Goal: Information Seeking & Learning: Learn about a topic

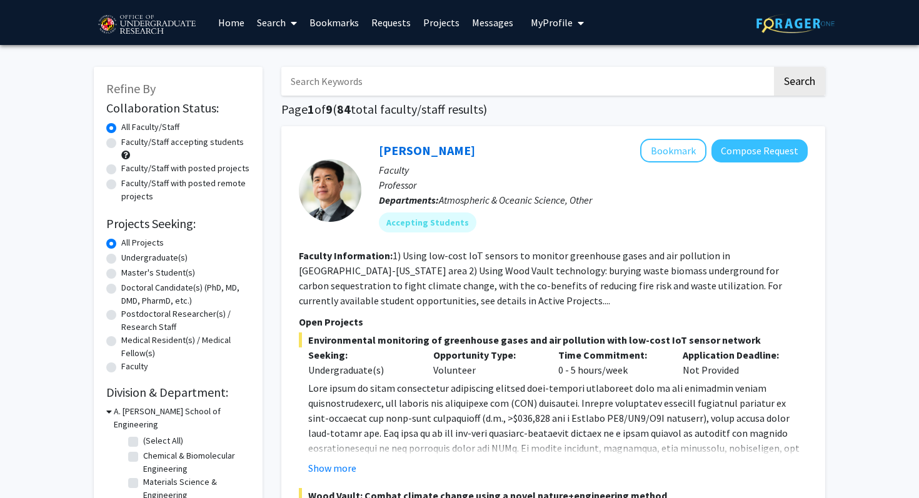
click at [148, 258] on label "Undergraduate(s)" at bounding box center [154, 257] width 66 height 13
click at [129, 258] on input "Undergraduate(s)" at bounding box center [125, 255] width 8 height 8
radio input "true"
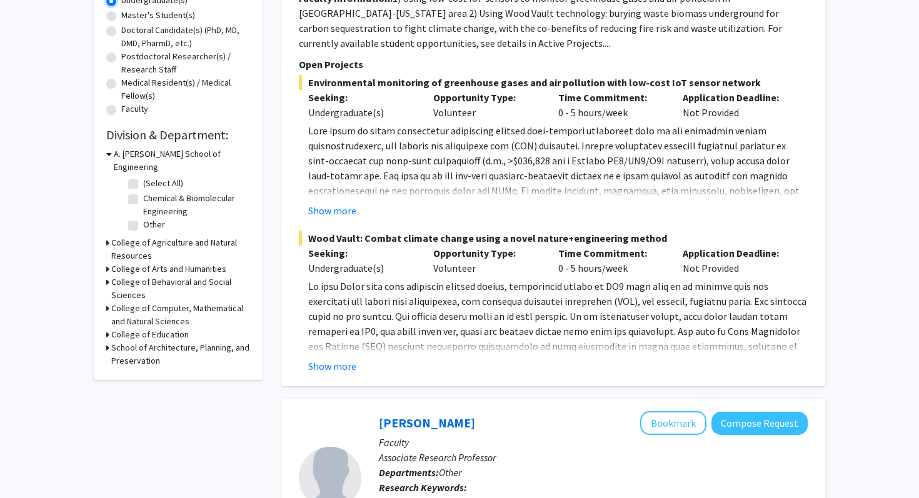
scroll to position [259, 0]
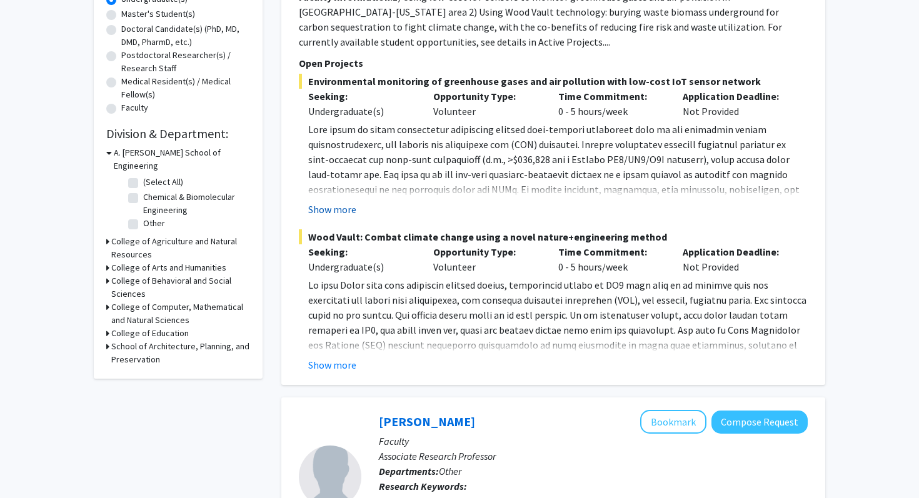
click at [342, 213] on button "Show more" at bounding box center [332, 209] width 48 height 15
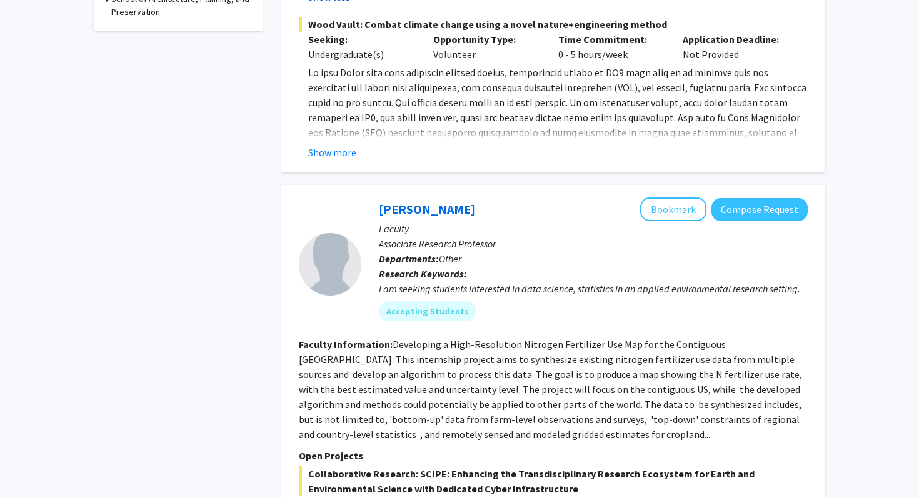
scroll to position [606, 0]
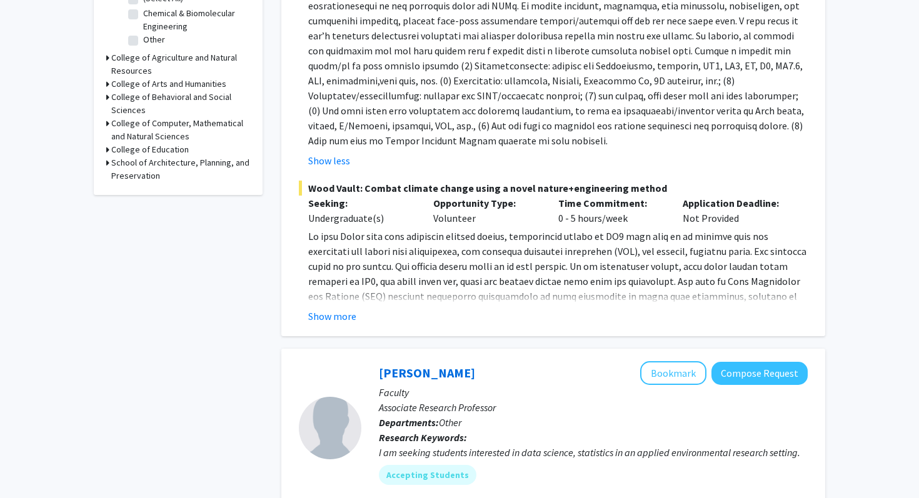
scroll to position [443, 0]
click at [344, 316] on button "Show more" at bounding box center [332, 315] width 48 height 15
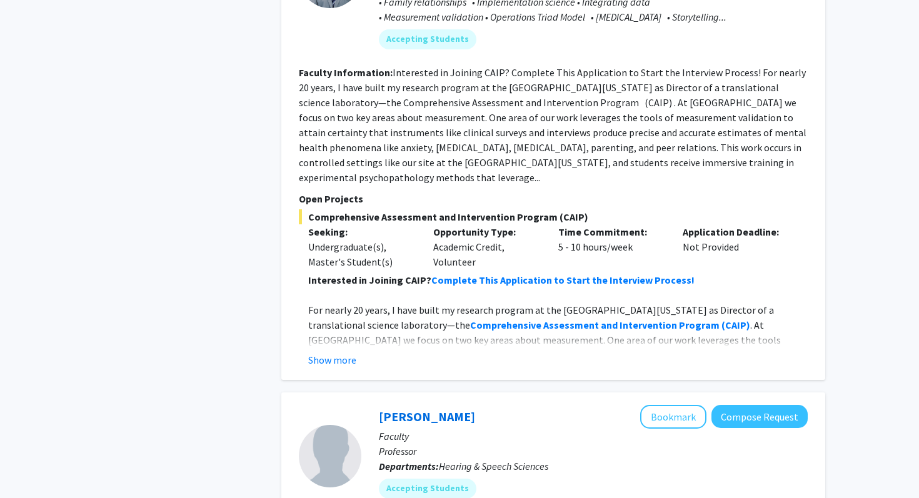
scroll to position [1627, 0]
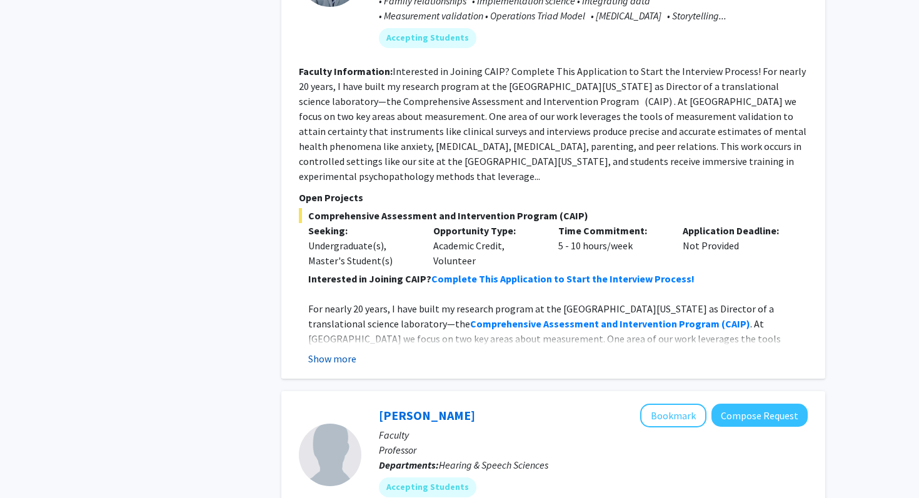
click at [347, 351] on button "Show more" at bounding box center [332, 358] width 48 height 15
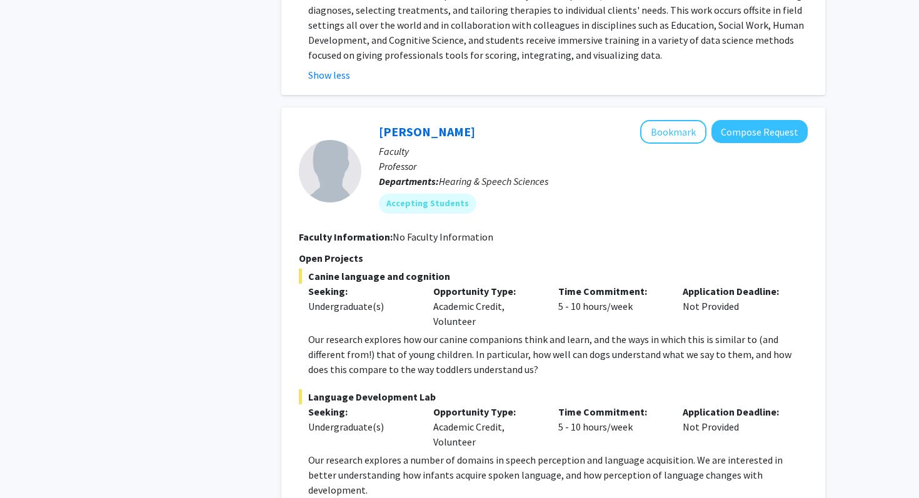
scroll to position [2115, 0]
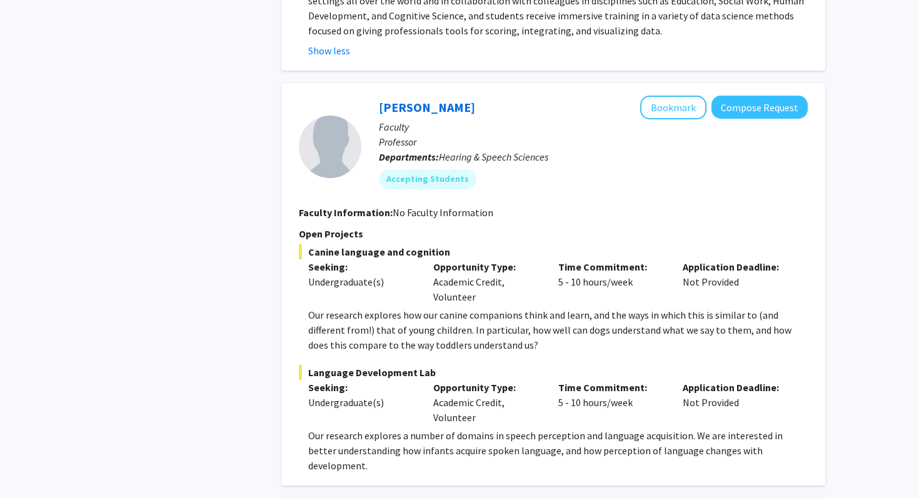
click at [431, 307] on p "Our research explores how our canine companions think and learn, and the ways i…" at bounding box center [557, 329] width 499 height 45
click at [506, 307] on p "Our research explores how our canine companions think and learn, and the ways i…" at bounding box center [557, 329] width 499 height 45
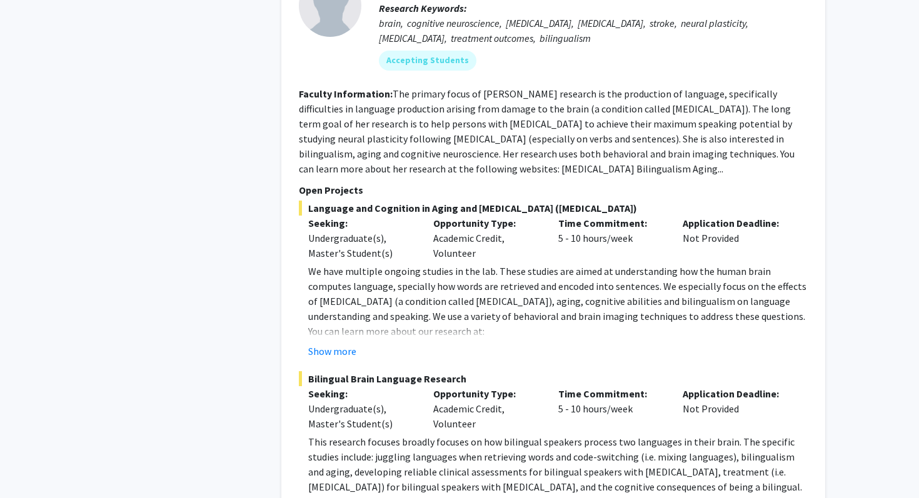
scroll to position [2694, 0]
click at [336, 343] on button "Show more" at bounding box center [332, 350] width 48 height 15
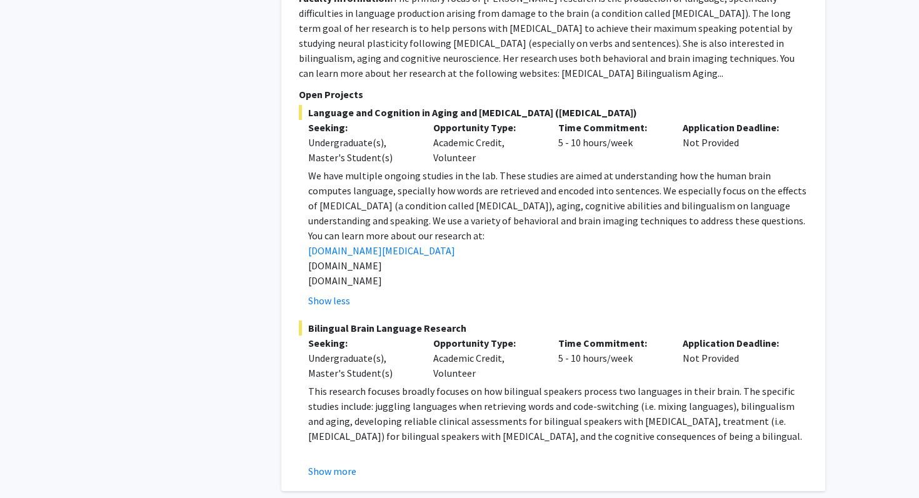
scroll to position [2790, 0]
click at [342, 463] on button "Show more" at bounding box center [332, 470] width 48 height 15
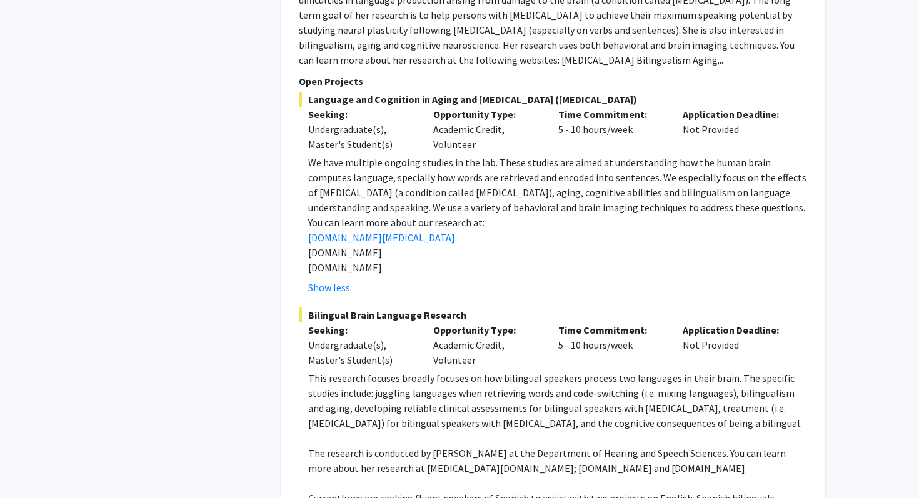
scroll to position [2815, 0]
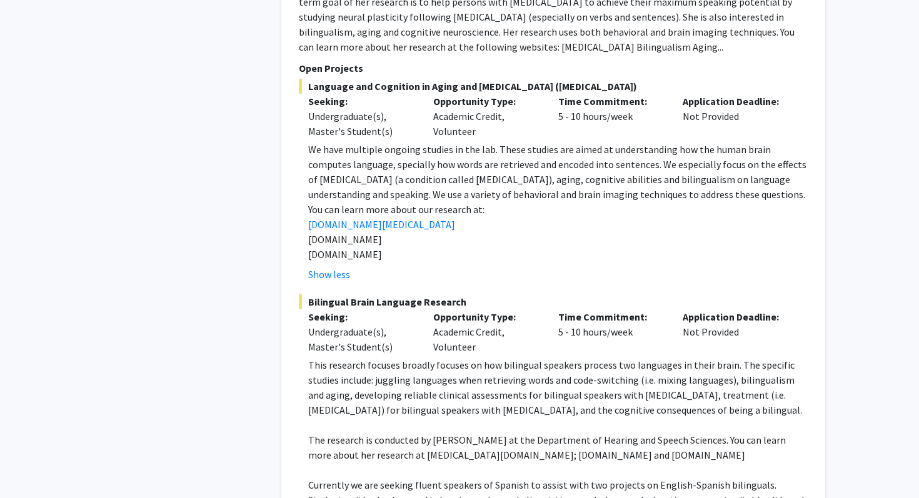
click at [450, 357] on p "This research focuses broadly focuses on how bilingual speakers process two lan…" at bounding box center [557, 387] width 499 height 60
click at [404, 432] on p "The research is conducted by [PERSON_NAME] at the Department of Hearing and Spe…" at bounding box center [557, 447] width 499 height 30
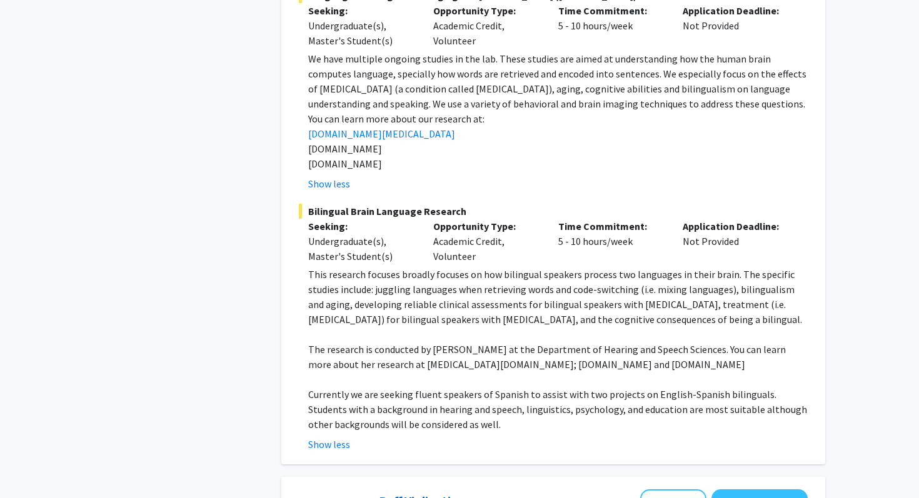
scroll to position [2907, 0]
click at [464, 386] on p "Currently we are seeking fluent speakers of Spanish to assist with two projects…" at bounding box center [557, 408] width 499 height 45
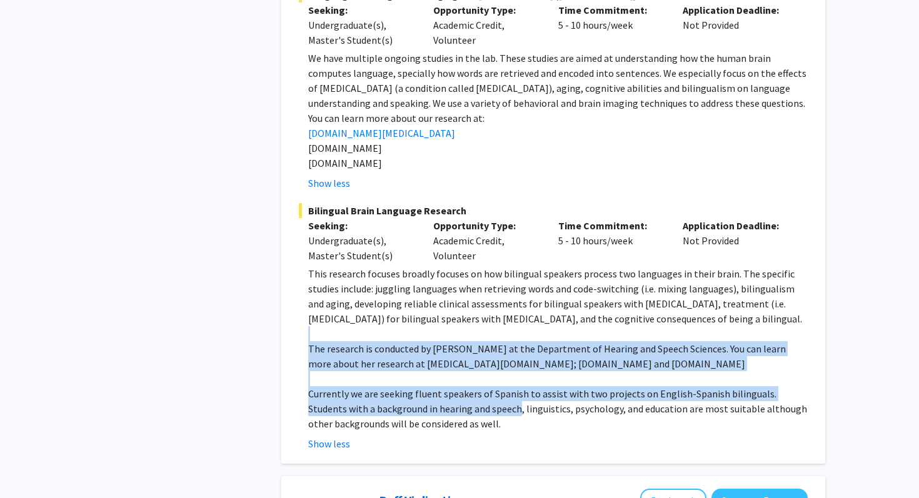
drag, startPoint x: 464, startPoint y: 353, endPoint x: 409, endPoint y: 272, distance: 97.9
click at [409, 272] on div "This research focuses broadly focuses on how bilingual speakers process two lan…" at bounding box center [557, 348] width 499 height 165
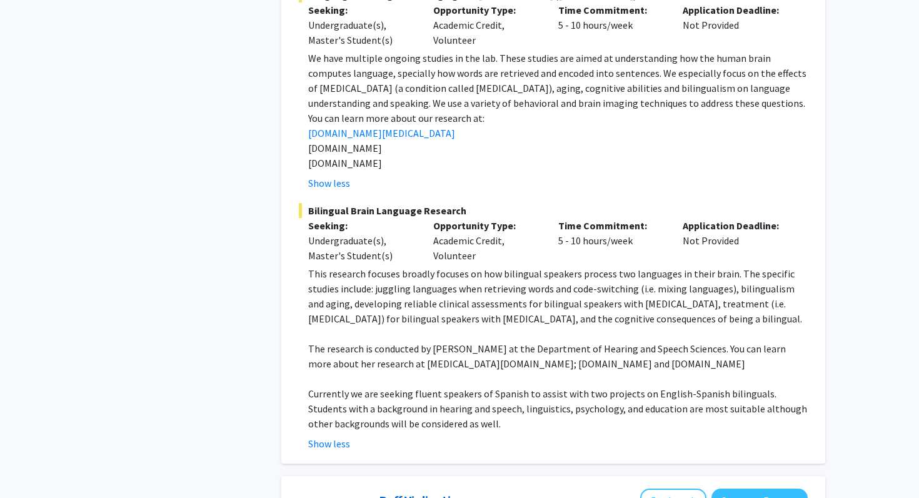
click at [396, 266] on p "This research focuses broadly focuses on how bilingual speakers process two lan…" at bounding box center [557, 296] width 499 height 60
drag, startPoint x: 396, startPoint y: 252, endPoint x: 426, endPoint y: 261, distance: 31.2
click at [426, 266] on p "This research focuses broadly focuses on how bilingual speakers process two lan…" at bounding box center [557, 296] width 499 height 60
click at [462, 266] on p "This research focuses broadly focuses on how bilingual speakers process two lan…" at bounding box center [557, 296] width 499 height 60
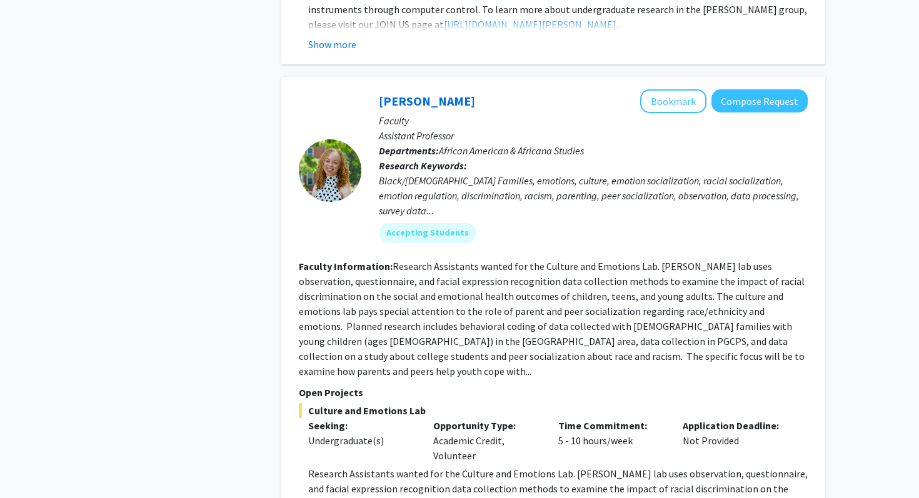
scroll to position [5448, 0]
click at [483, 257] on section "Faculty Information: Research Assistants wanted for the Culture and Emotions La…" at bounding box center [553, 317] width 509 height 120
click at [436, 259] on fg-read-more "Research Assistants wanted for the Culture and Emotions Lab. [PERSON_NAME] lab …" at bounding box center [552, 317] width 506 height 117
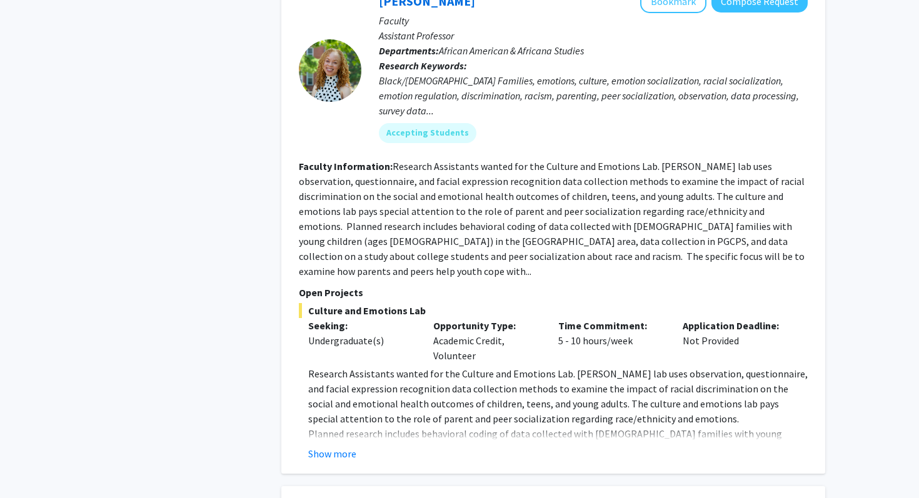
scroll to position [5552, 0]
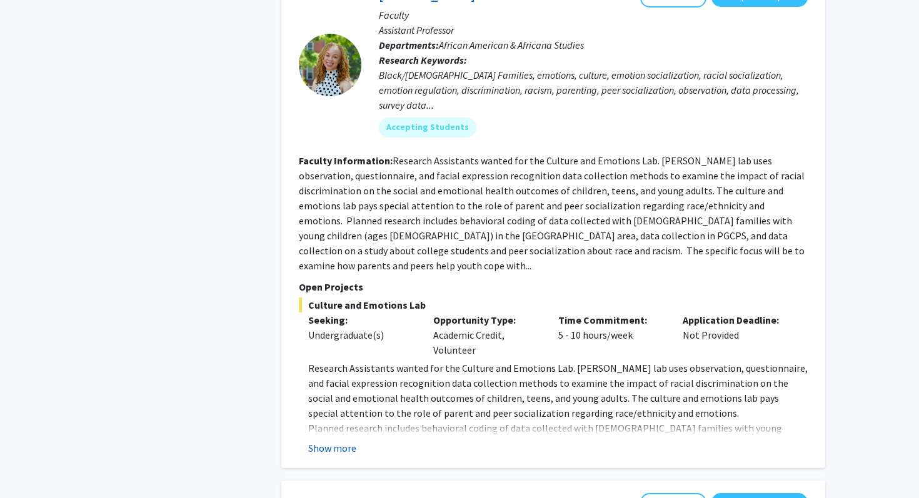
click at [354, 441] on button "Show more" at bounding box center [332, 448] width 48 height 15
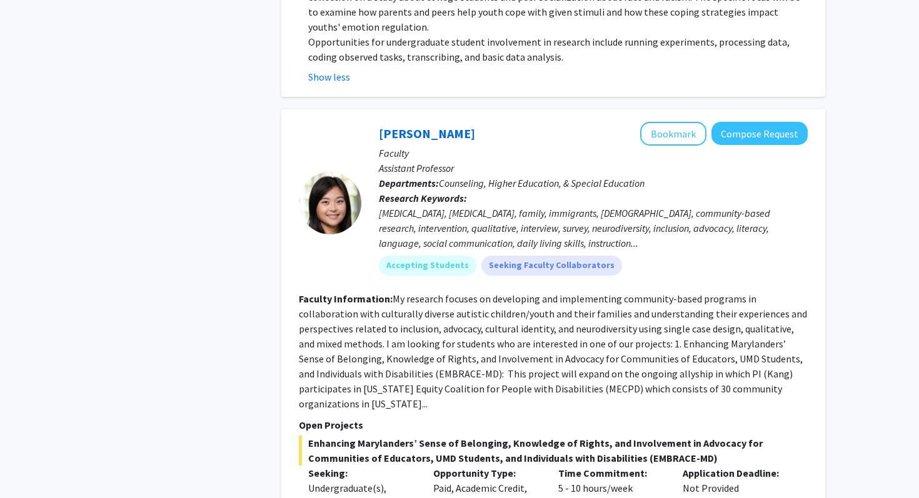
scroll to position [6021, 0]
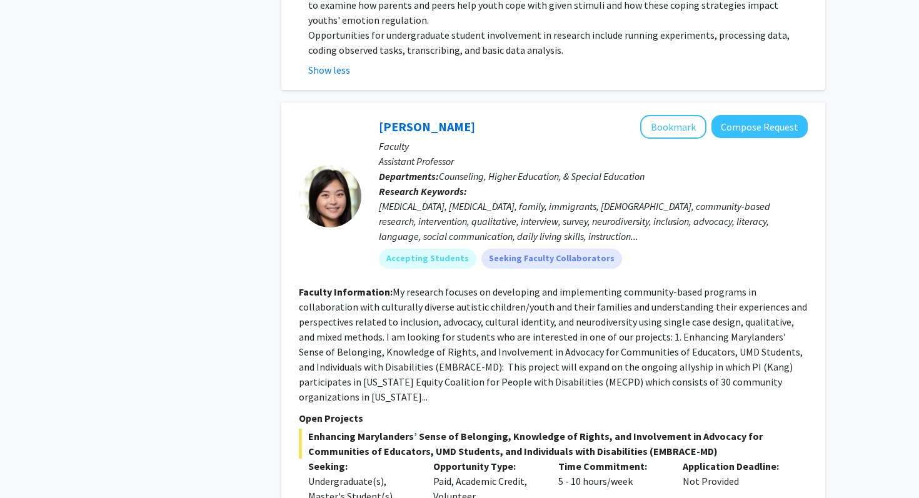
click at [394, 286] on fg-read-more "My research focuses on developing and implementing community-based programs in …" at bounding box center [553, 344] width 508 height 117
click at [349, 411] on p "Open Projects" at bounding box center [553, 418] width 509 height 15
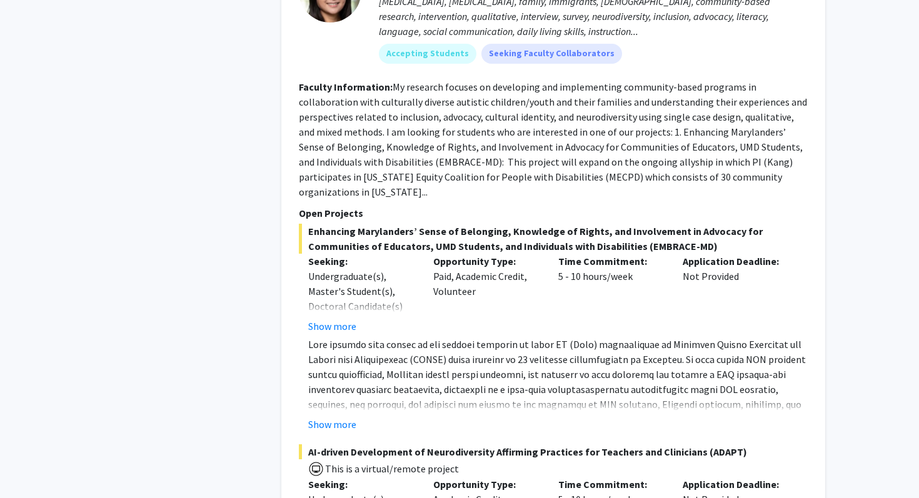
scroll to position [6229, 0]
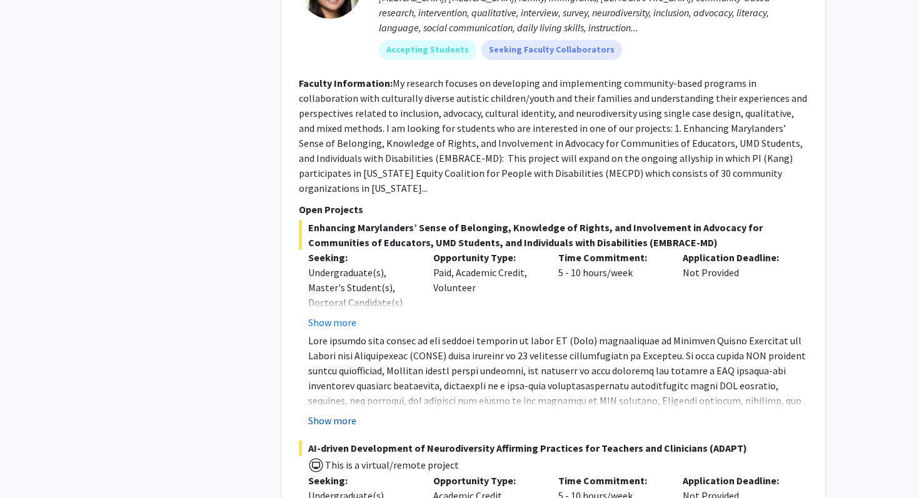
click at [346, 413] on button "Show more" at bounding box center [332, 420] width 48 height 15
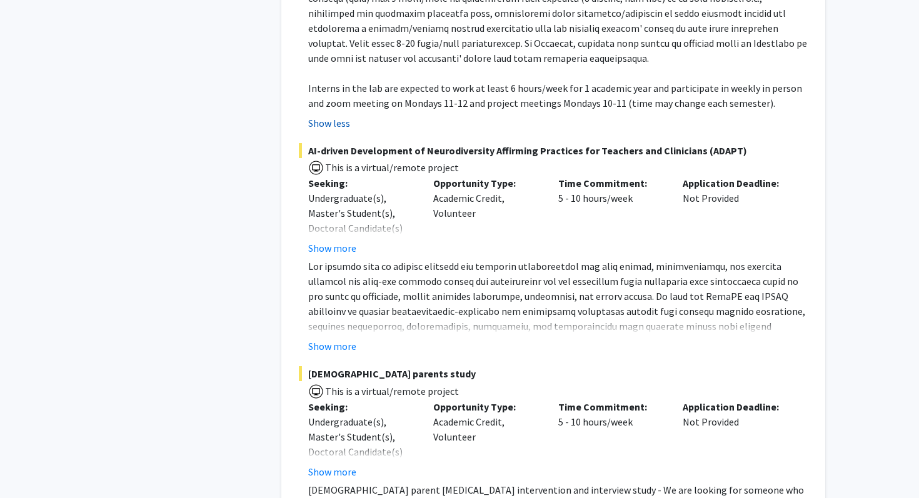
scroll to position [6707, 0]
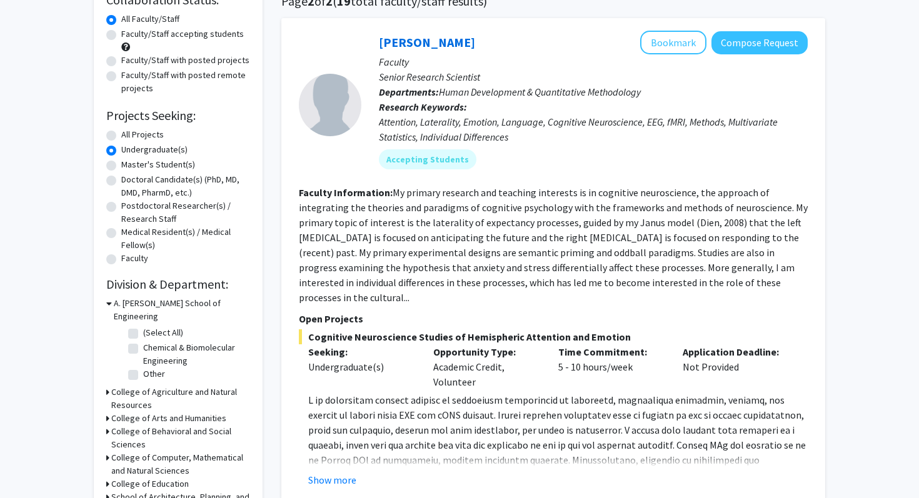
scroll to position [115, 0]
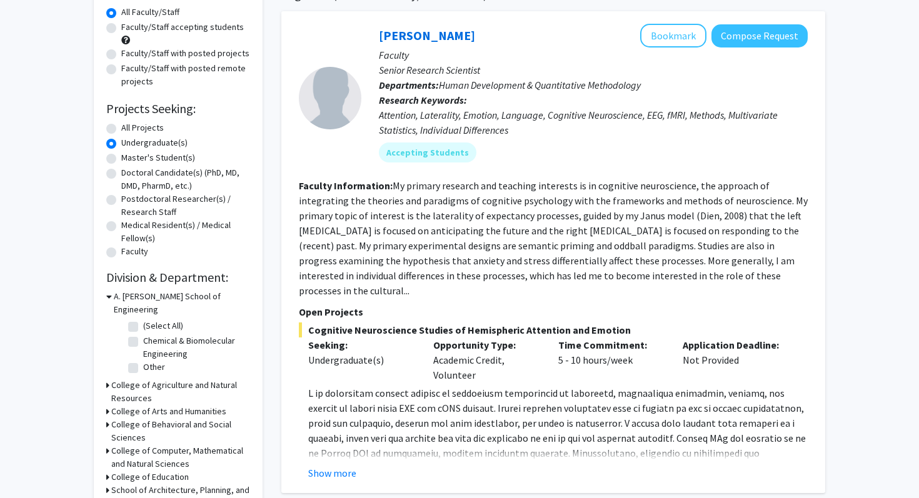
click at [494, 236] on fg-read-more "My primary research and teaching interests is in cognitive neuroscience, the ap…" at bounding box center [553, 237] width 509 height 117
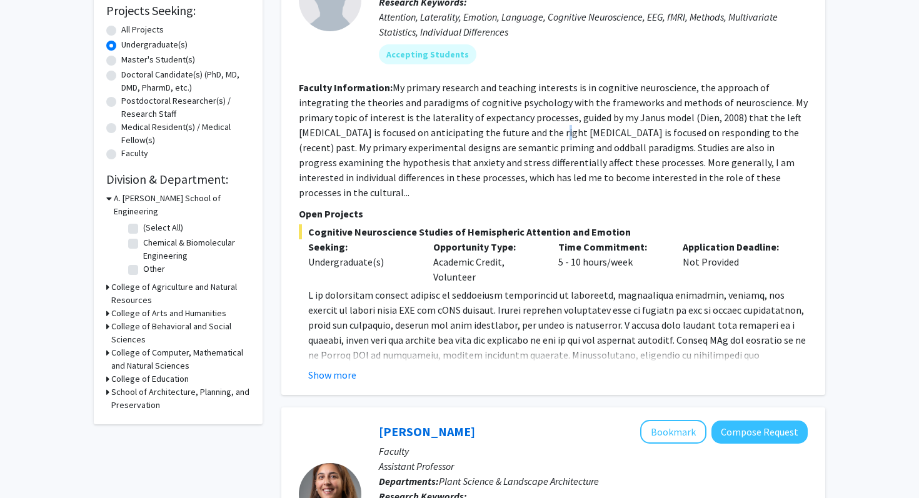
scroll to position [227, 0]
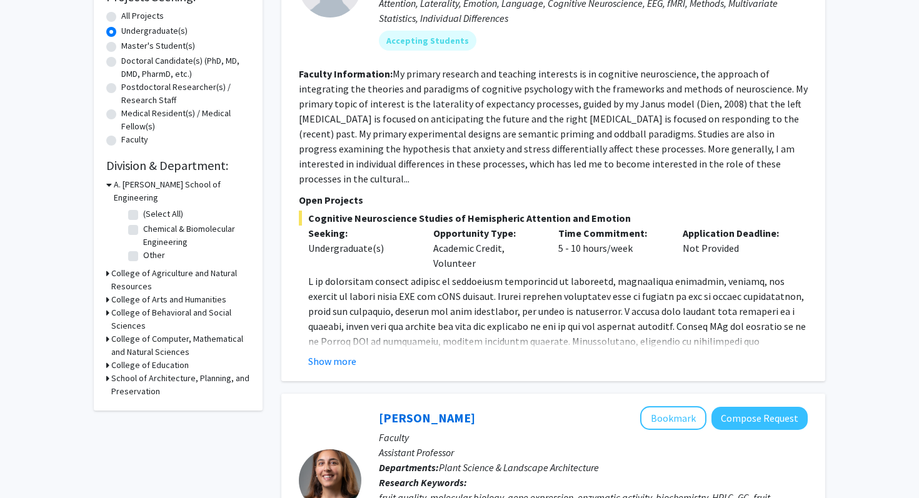
click at [397, 322] on p at bounding box center [557, 349] width 499 height 150
click at [340, 354] on button "Show more" at bounding box center [332, 361] width 48 height 15
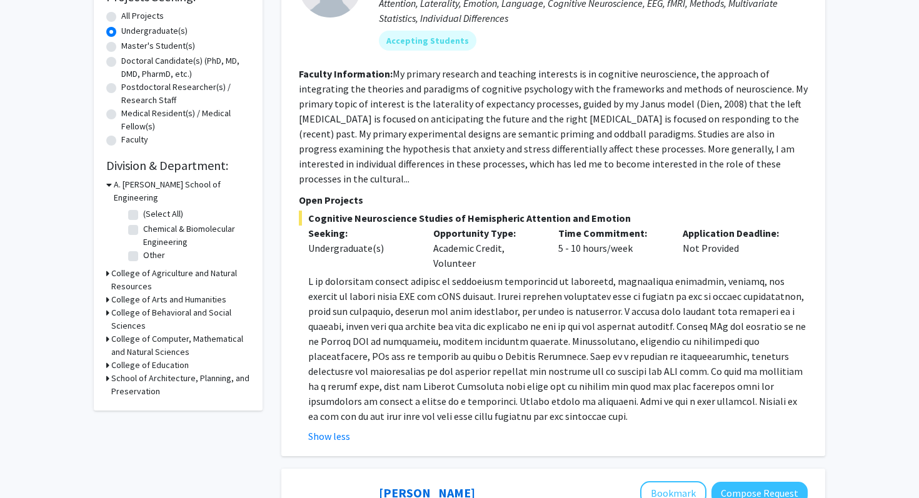
click at [413, 327] on p at bounding box center [557, 349] width 499 height 150
click at [373, 357] on p at bounding box center [557, 349] width 499 height 150
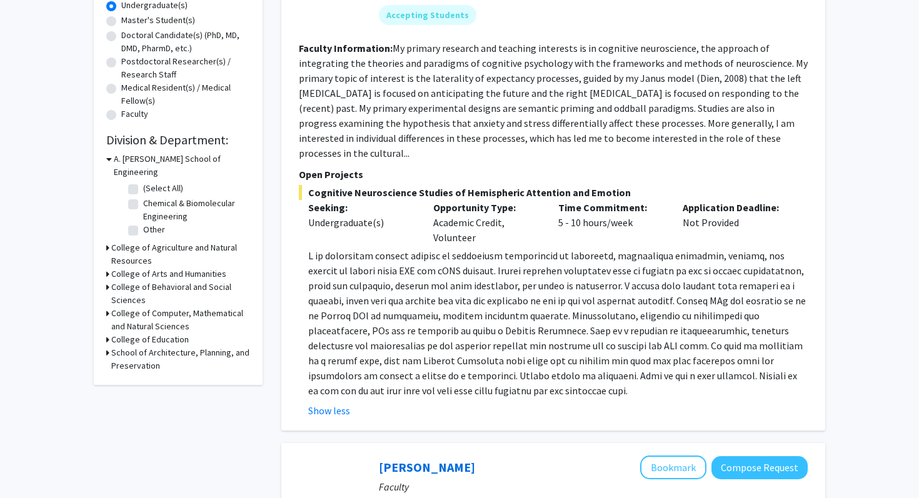
scroll to position [269, 0]
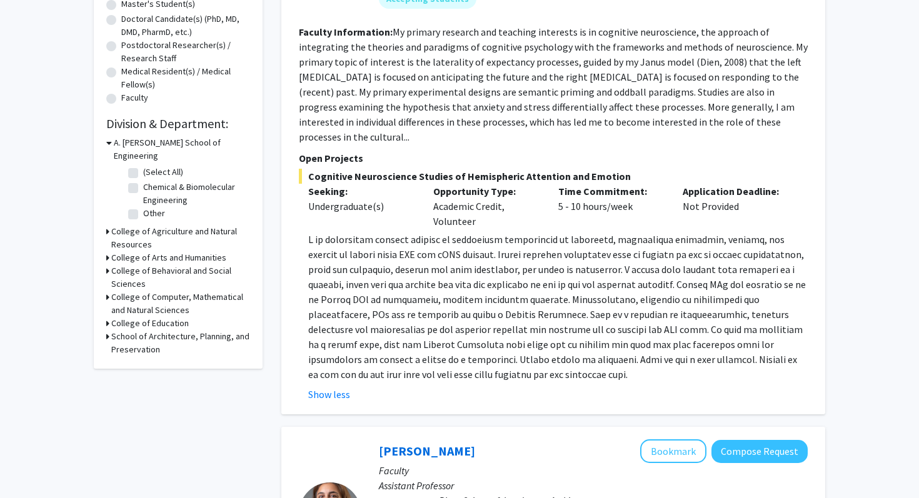
click at [404, 356] on p at bounding box center [557, 307] width 499 height 150
click at [453, 319] on p at bounding box center [557, 307] width 499 height 150
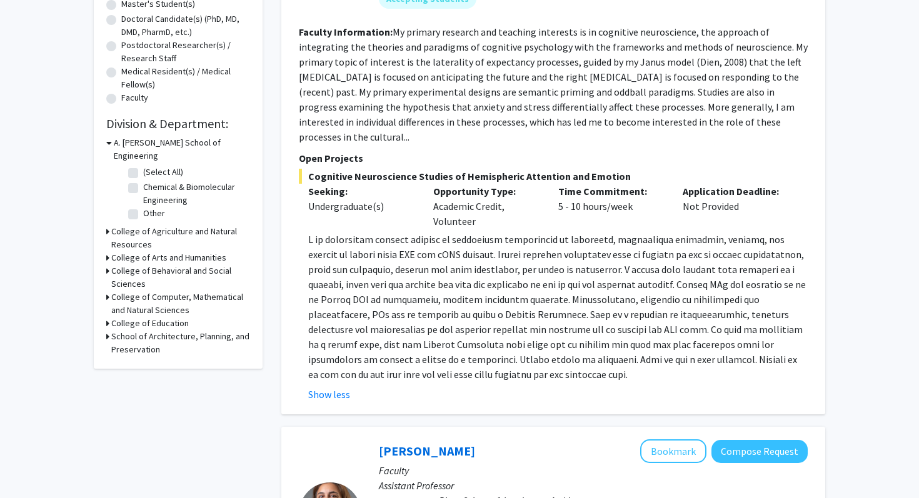
click at [446, 284] on p at bounding box center [557, 307] width 499 height 150
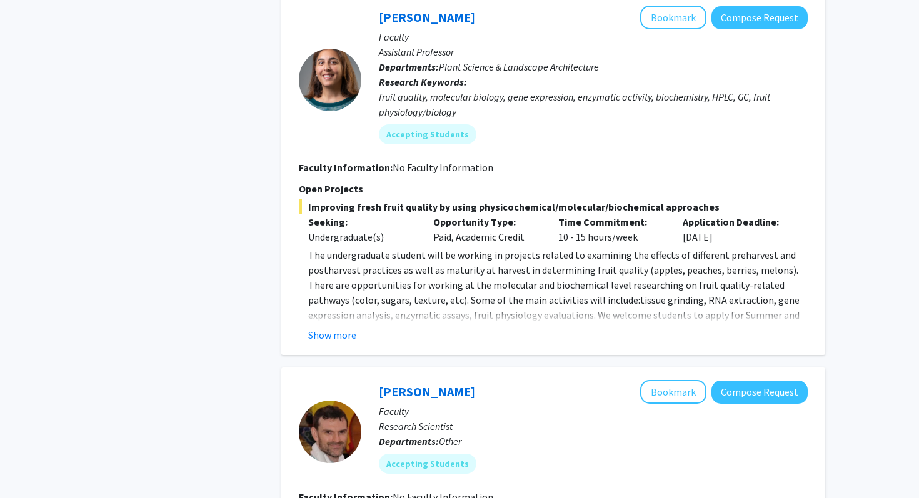
scroll to position [707, 0]
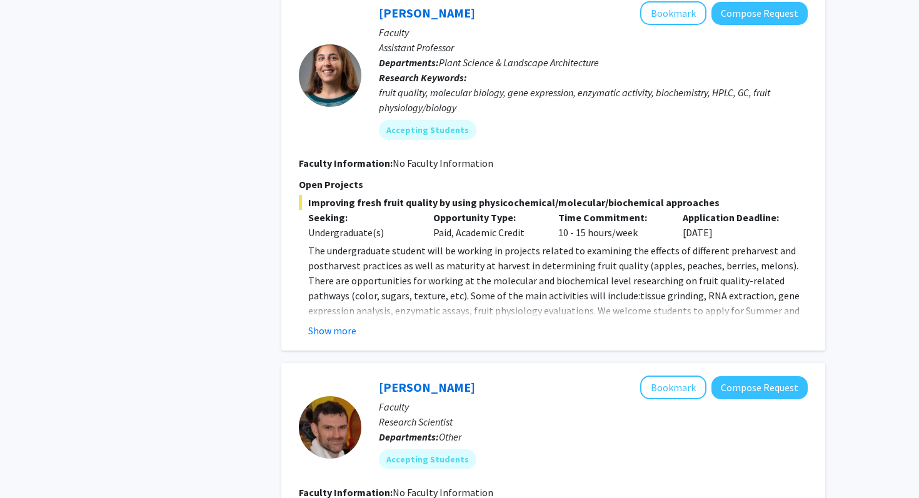
click at [342, 302] on p "The undergraduate student will be working in projects related to examining the …" at bounding box center [557, 295] width 499 height 105
click at [341, 323] on button "Show more" at bounding box center [332, 330] width 48 height 15
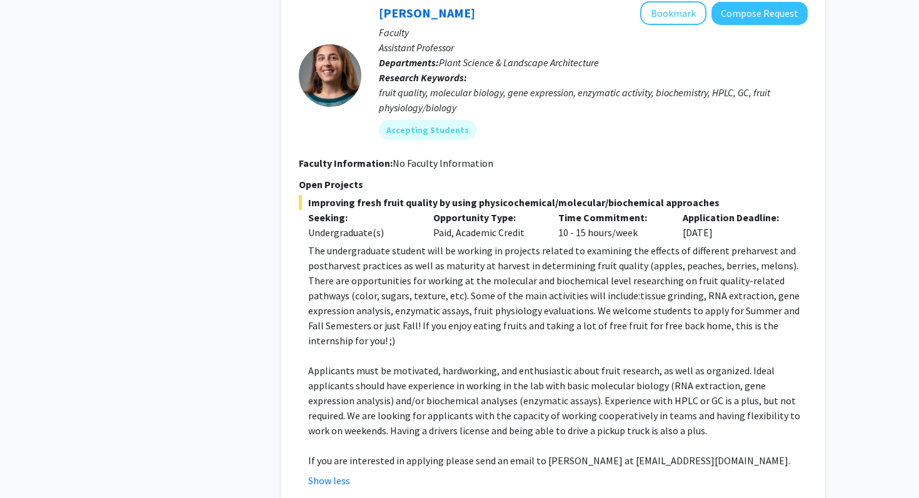
click at [451, 309] on span "The undergraduate student will be working in projects related to examining the …" at bounding box center [553, 295] width 491 height 102
click at [419, 364] on span "Applicants must be motivated, hardworking, and enthusiastic about fruit researc…" at bounding box center [554, 400] width 492 height 72
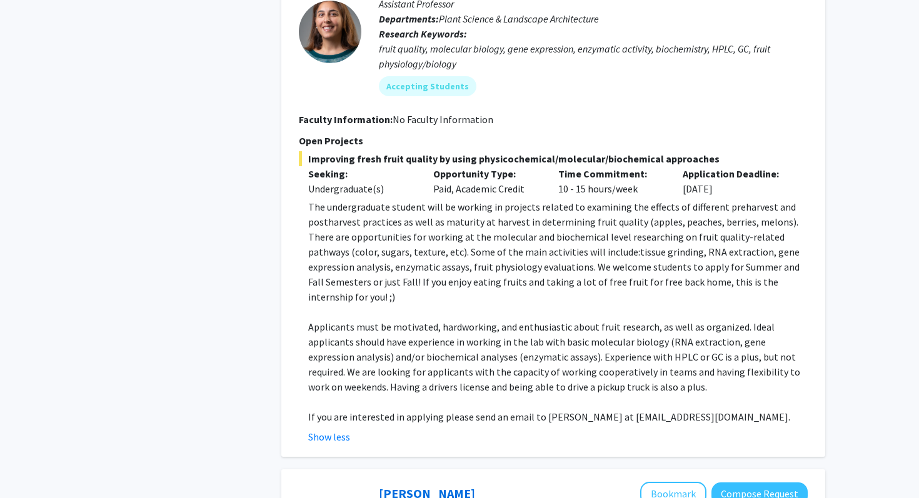
scroll to position [756, 0]
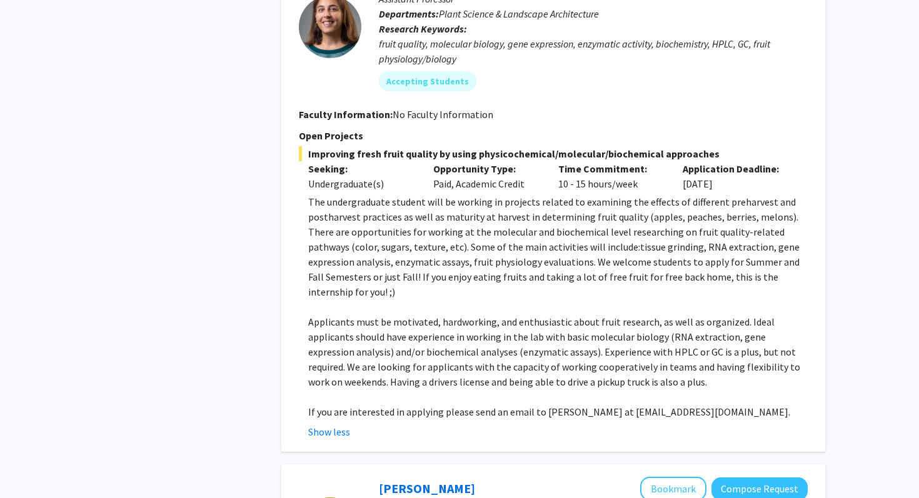
click at [412, 322] on span "Applicants must be motivated, hardworking, and enthusiastic about fruit researc…" at bounding box center [554, 352] width 492 height 72
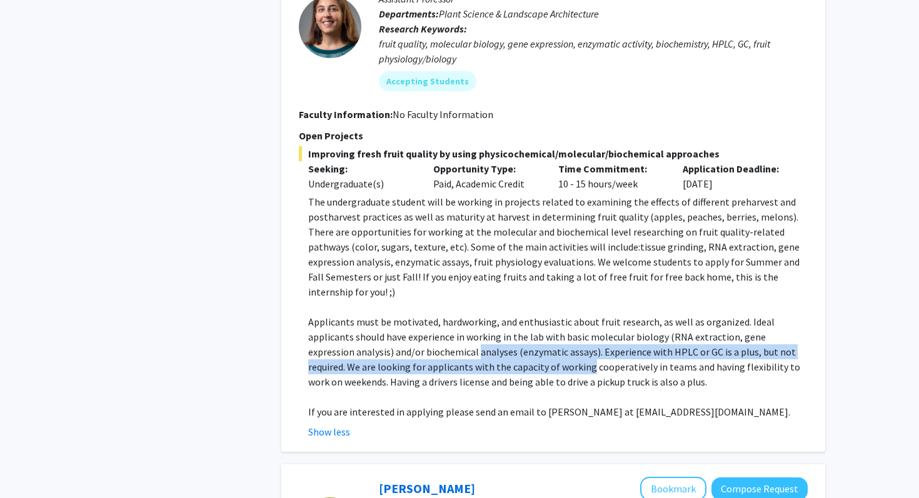
drag, startPoint x: 412, startPoint y: 322, endPoint x: 460, endPoint y: 333, distance: 49.3
click at [460, 333] on span "Applicants must be motivated, hardworking, and enthusiastic about fruit researc…" at bounding box center [554, 352] width 492 height 72
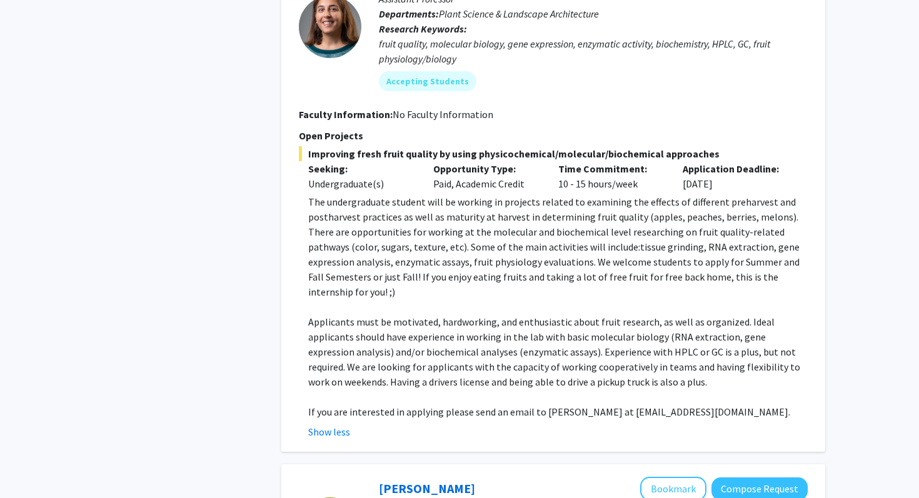
click at [403, 316] on span "Applicants must be motivated, hardworking, and enthusiastic about fruit researc…" at bounding box center [554, 352] width 492 height 72
click at [518, 316] on span "Applicants must be motivated, hardworking, and enthusiastic about fruit researc…" at bounding box center [554, 352] width 492 height 72
drag, startPoint x: 518, startPoint y: 308, endPoint x: 587, endPoint y: 307, distance: 69.4
click at [591, 316] on span "Applicants must be motivated, hardworking, and enthusiastic about fruit researc…" at bounding box center [554, 352] width 492 height 72
click at [561, 314] on p "Applicants must be motivated, hardworking, and enthusiastic about fruit researc…" at bounding box center [557, 351] width 499 height 75
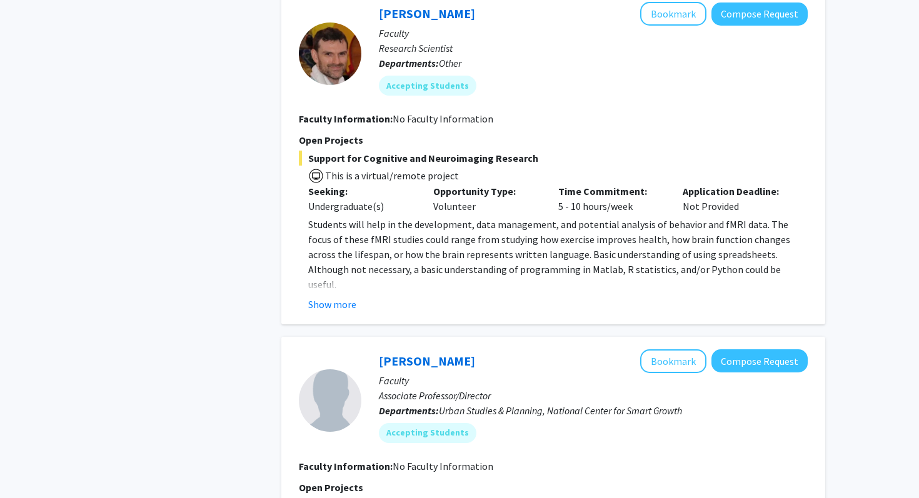
scroll to position [1249, 0]
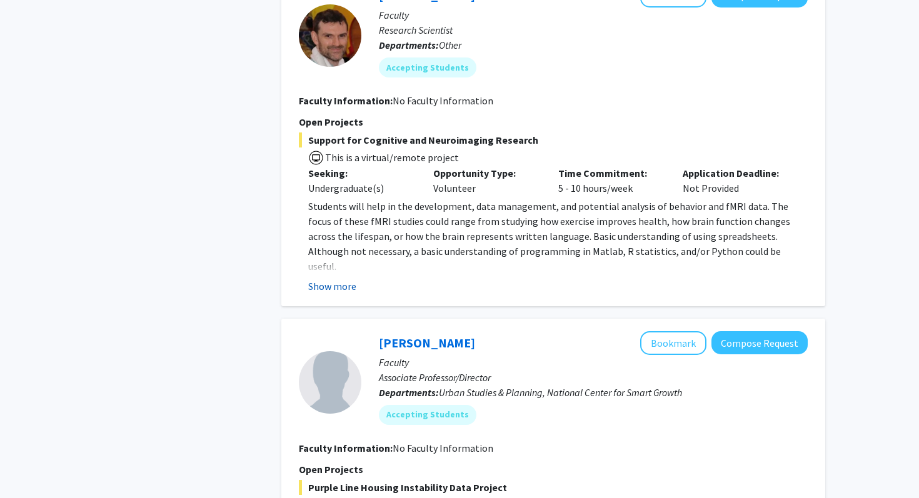
click at [343, 279] on button "Show more" at bounding box center [332, 286] width 48 height 15
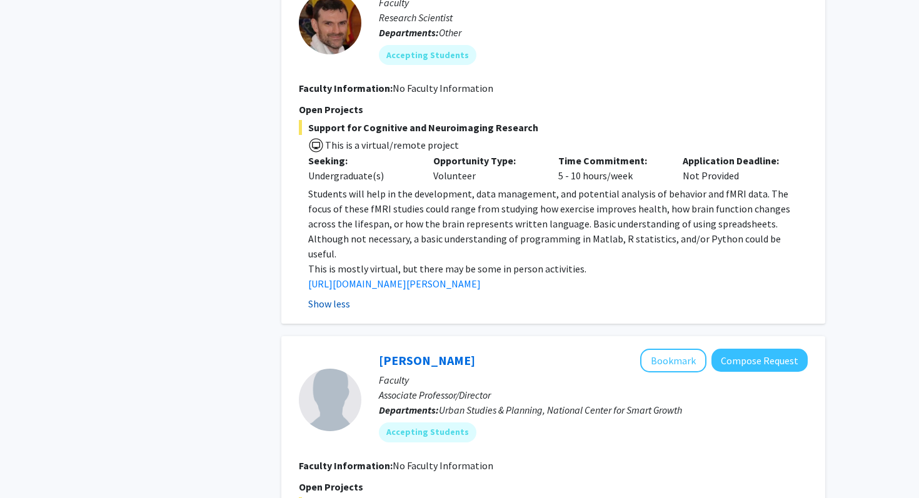
scroll to position [1276, 0]
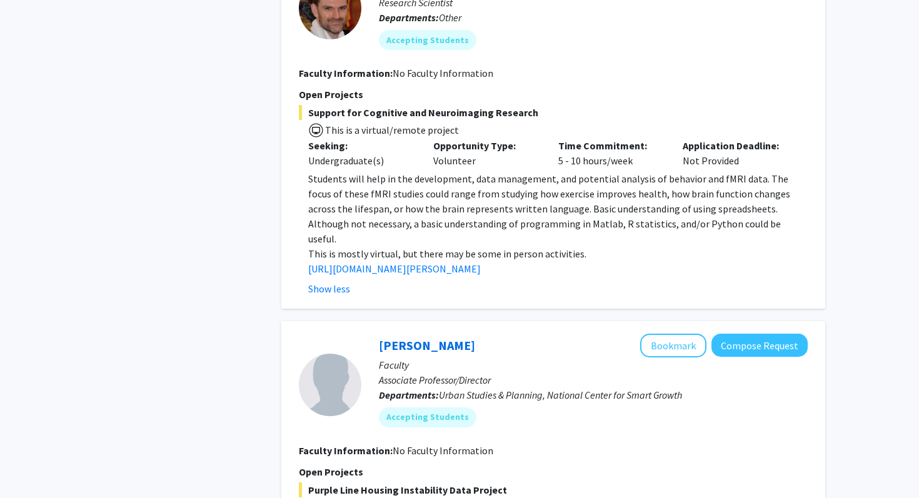
click at [432, 177] on span "Students will help in the development, data management, and potential analysis …" at bounding box center [549, 208] width 482 height 72
click at [521, 177] on span "Students will help in the development, data management, and potential analysis …" at bounding box center [549, 208] width 482 height 72
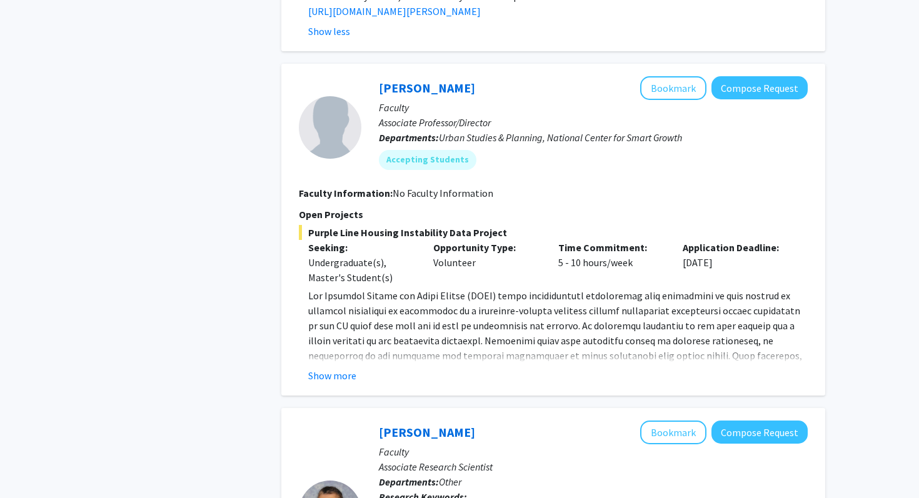
scroll to position [1535, 0]
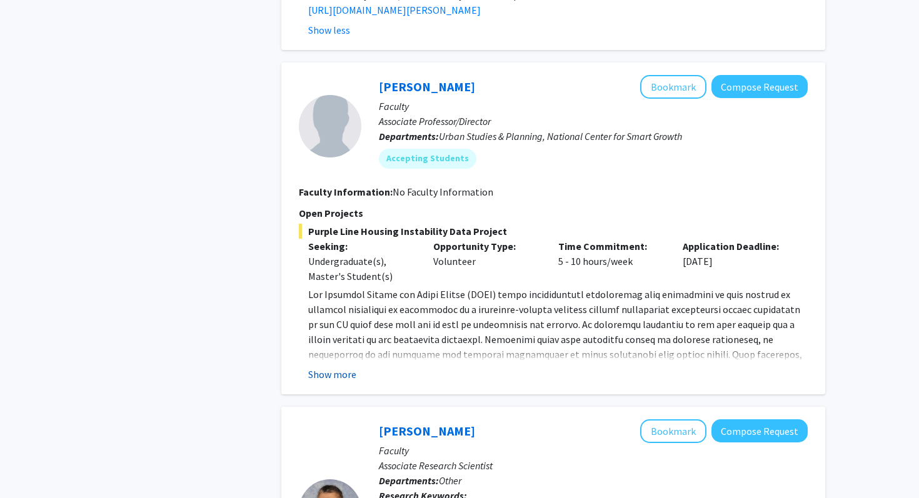
click at [341, 367] on button "Show more" at bounding box center [332, 374] width 48 height 15
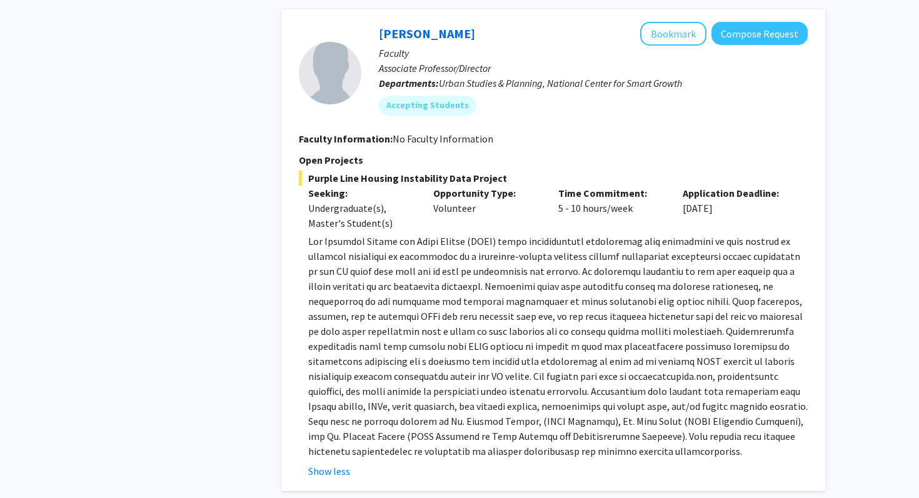
scroll to position [1589, 0]
click at [437, 288] on p at bounding box center [557, 345] width 499 height 225
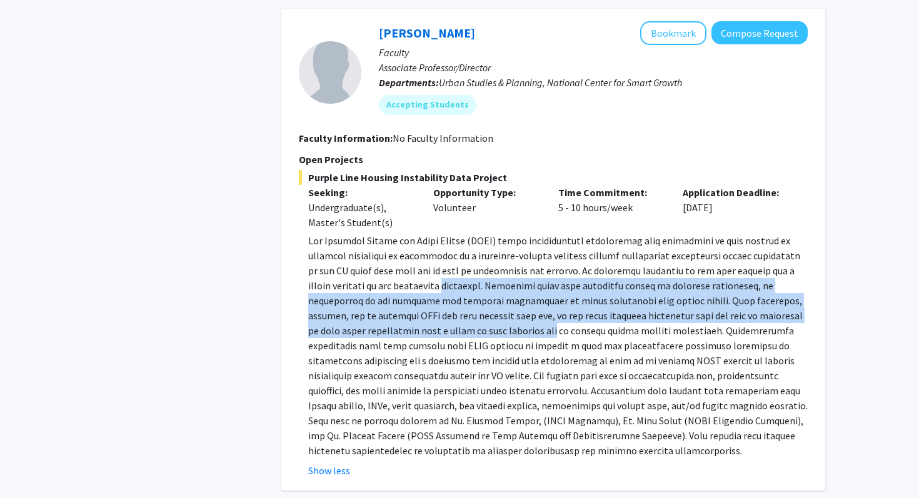
drag, startPoint x: 437, startPoint y: 288, endPoint x: 435, endPoint y: 237, distance: 51.3
click at [435, 237] on p at bounding box center [557, 345] width 499 height 225
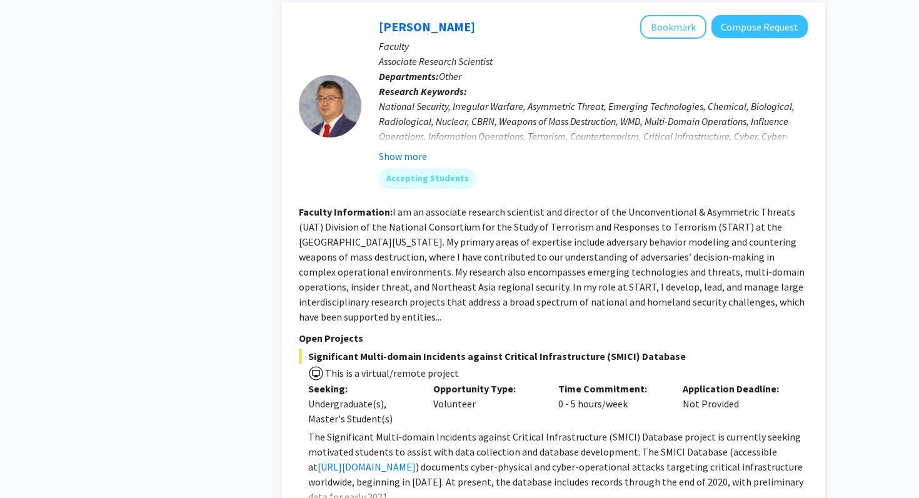
scroll to position [2091, 0]
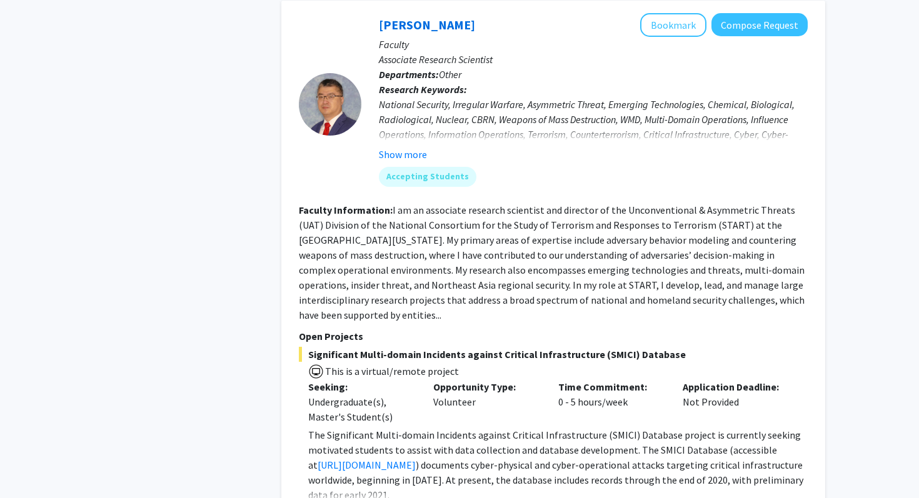
click at [502, 204] on fg-read-more "I am an associate research scientist and director of the Unconventional & Asymm…" at bounding box center [552, 262] width 506 height 117
click at [446, 232] on section "Faculty Information: I am an associate research scientist and director of the U…" at bounding box center [553, 262] width 509 height 120
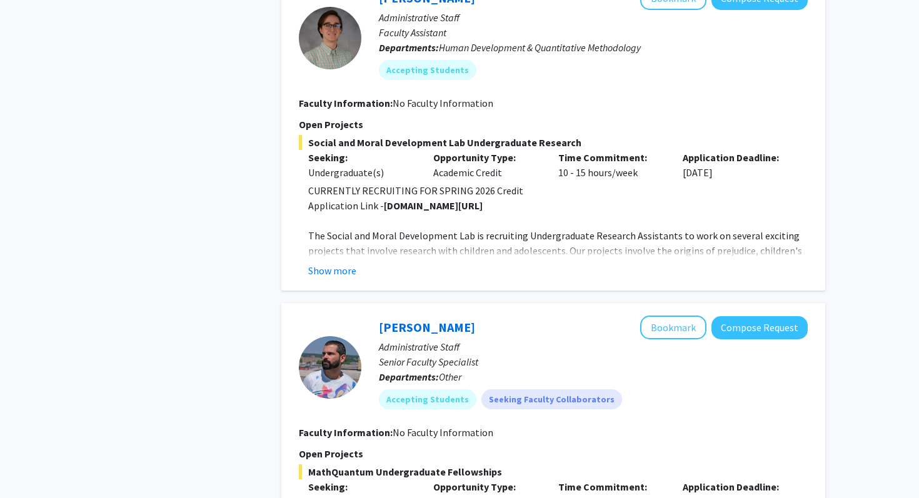
scroll to position [2660, 0]
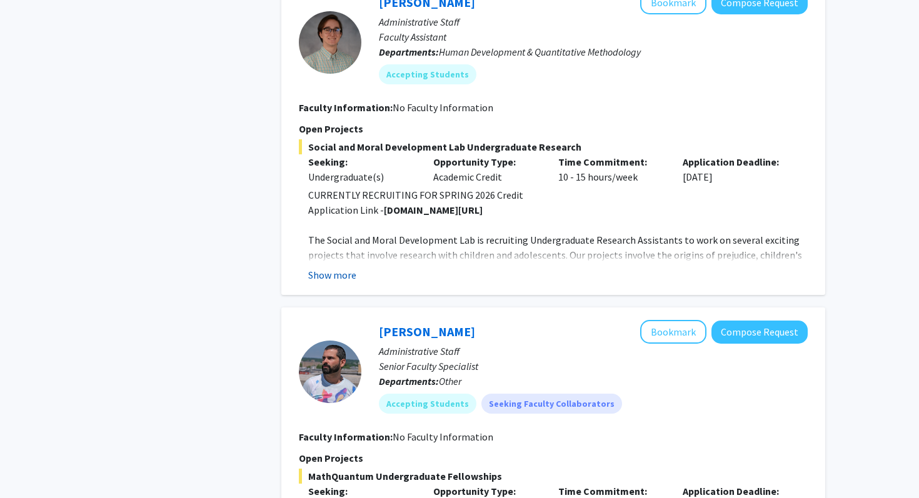
click at [350, 267] on button "Show more" at bounding box center [332, 274] width 48 height 15
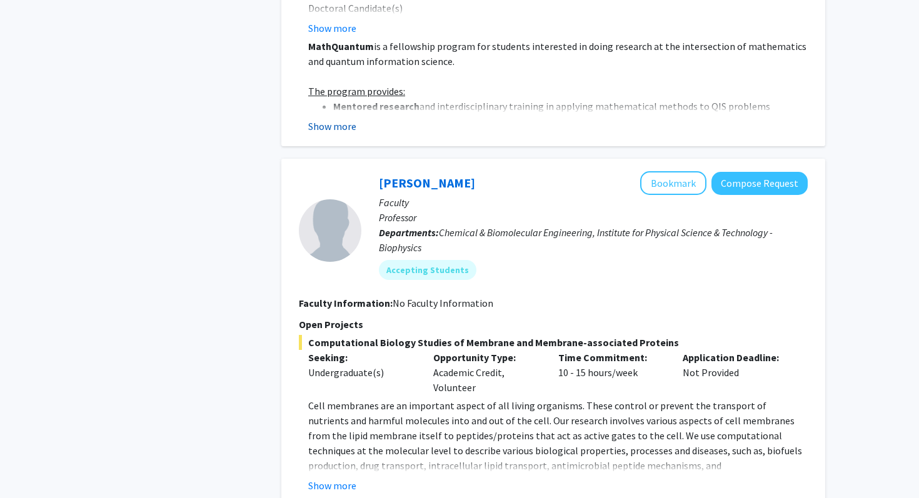
scroll to position [3337, 0]
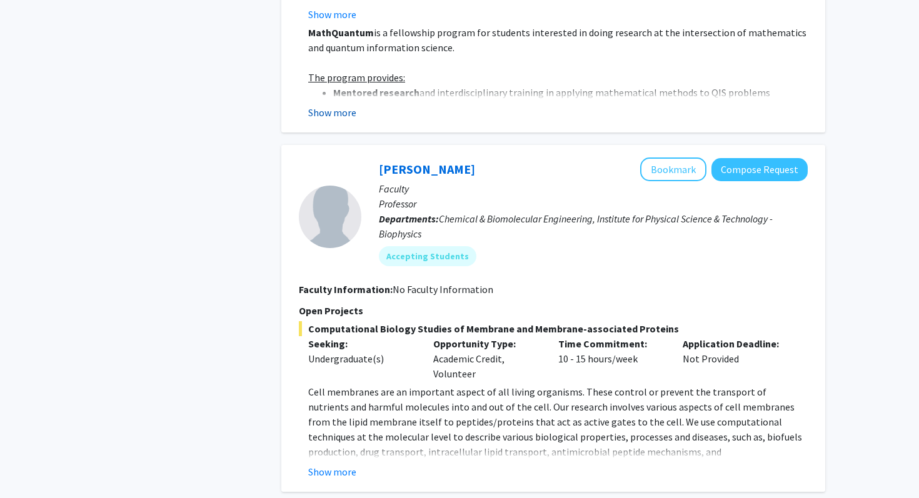
click at [344, 105] on button "Show more" at bounding box center [332, 112] width 48 height 15
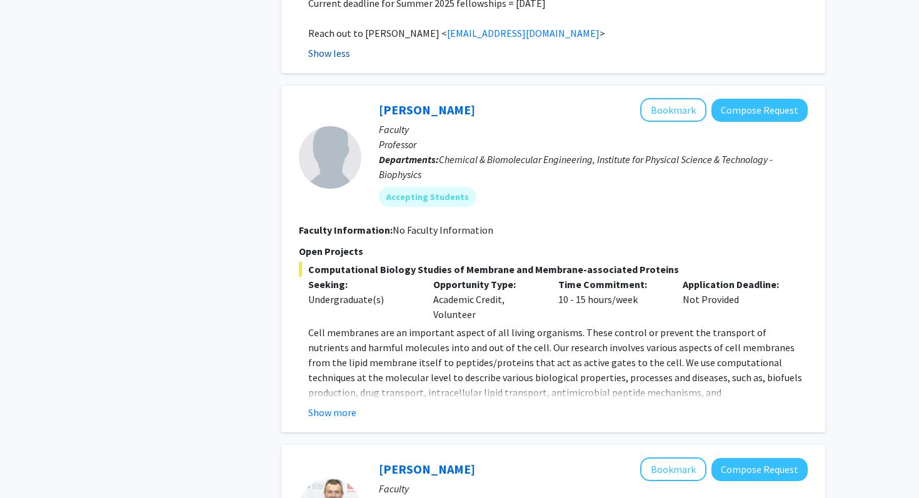
scroll to position [3925, 0]
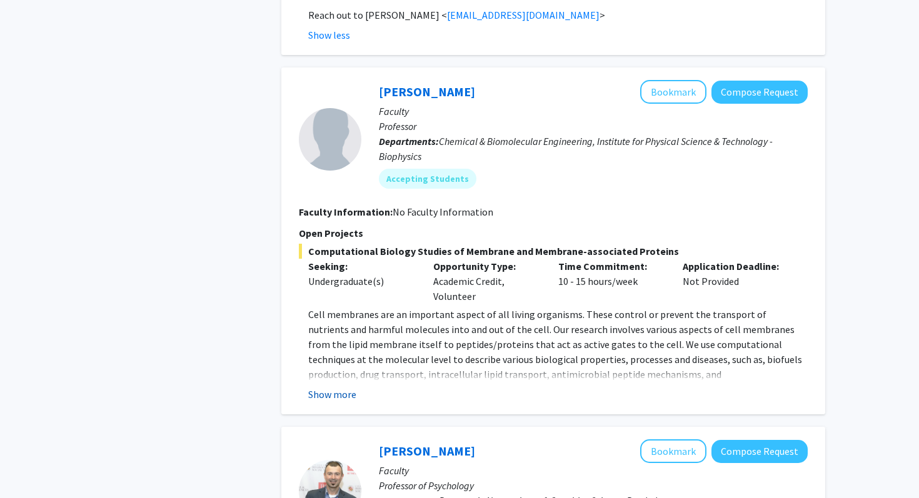
click at [341, 387] on button "Show more" at bounding box center [332, 394] width 48 height 15
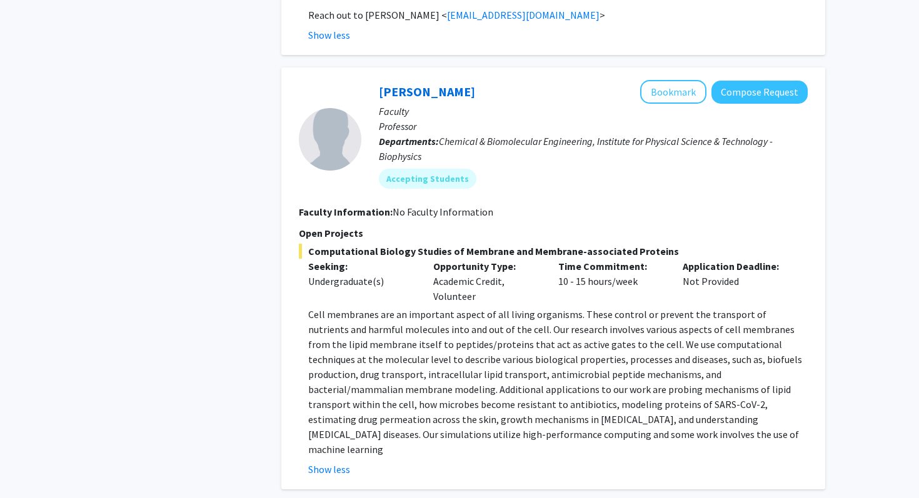
click at [444, 307] on p "Cell membranes are an important aspect of all living organisms. These control o…" at bounding box center [557, 382] width 499 height 150
click at [436, 340] on p "Cell membranes are an important aspect of all living organisms. These control o…" at bounding box center [557, 382] width 499 height 150
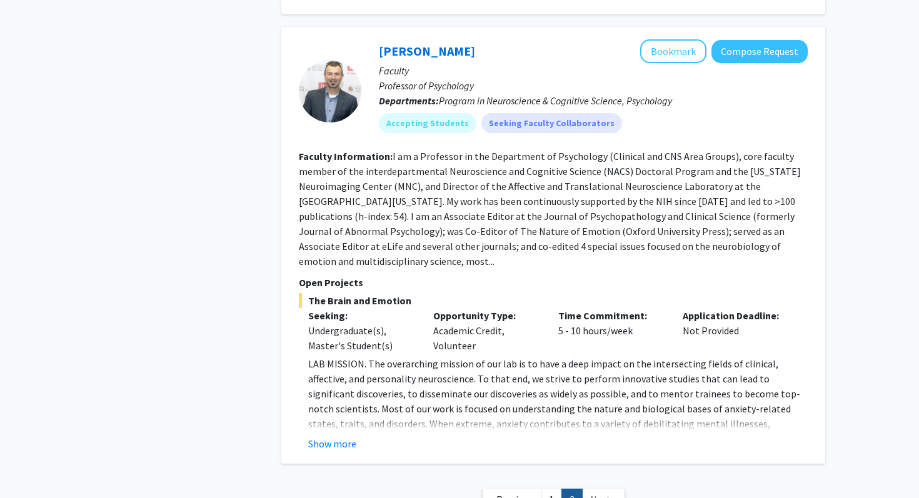
scroll to position [4413, 0]
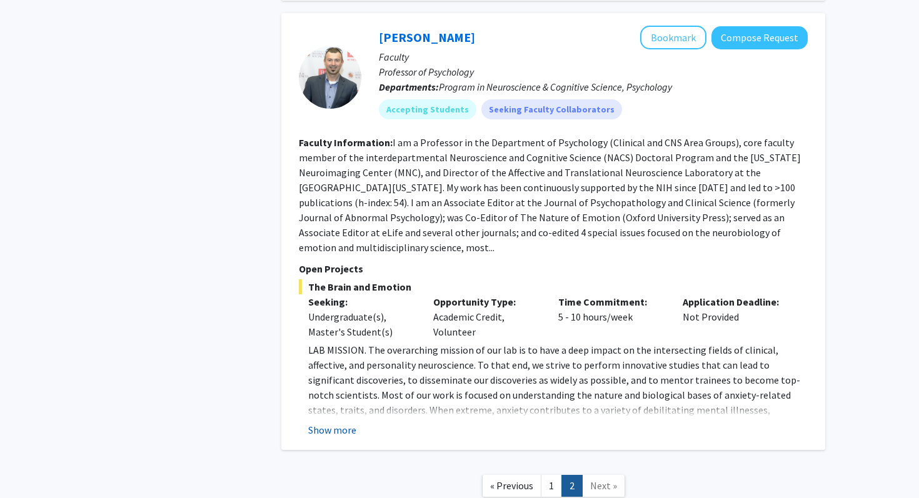
click at [344, 422] on button "Show more" at bounding box center [332, 429] width 48 height 15
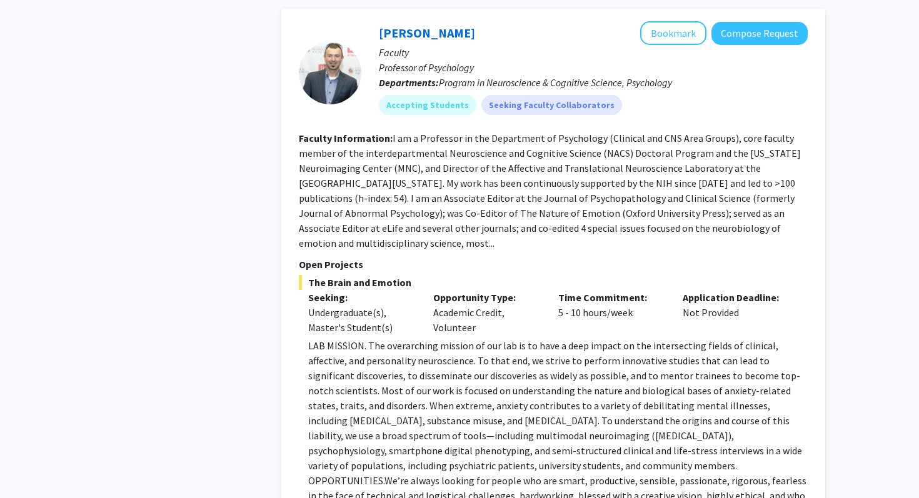
scroll to position [4452, 0]
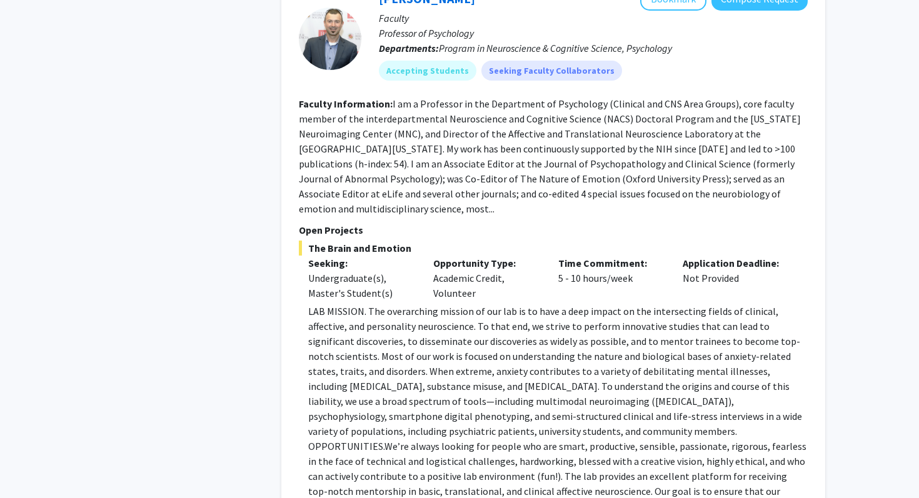
click at [478, 304] on p "LAB MISSION. The overarching mission of our lab is to have a deep impact on the…" at bounding box center [557, 424] width 499 height 240
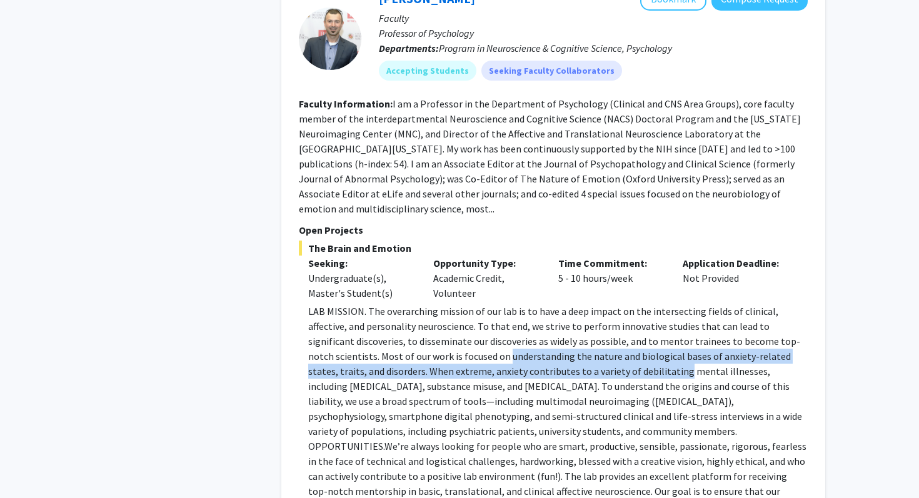
drag, startPoint x: 478, startPoint y: 261, endPoint x: 560, endPoint y: 274, distance: 82.9
click at [560, 304] on p "LAB MISSION. The overarching mission of our lab is to have a deep impact on the…" at bounding box center [557, 424] width 499 height 240
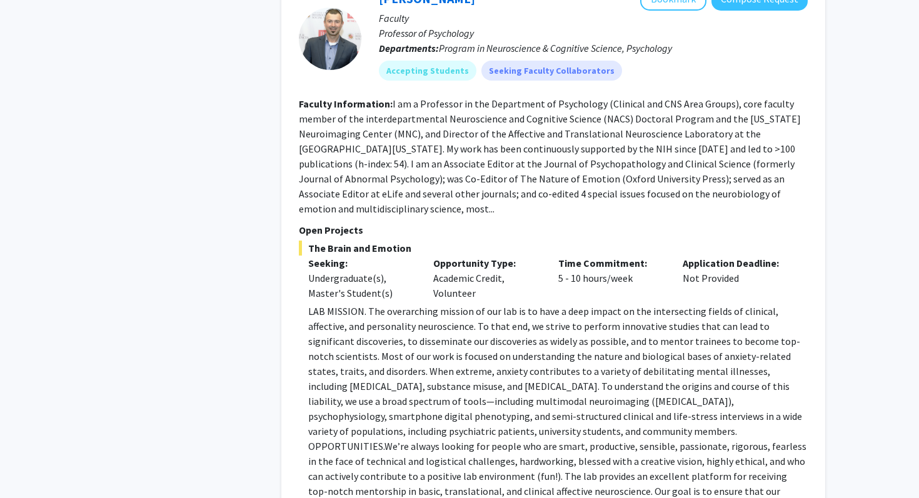
click at [515, 440] on span "We’re always looking for people who are smart, productive, sensible, passionate…" at bounding box center [557, 483] width 498 height 87
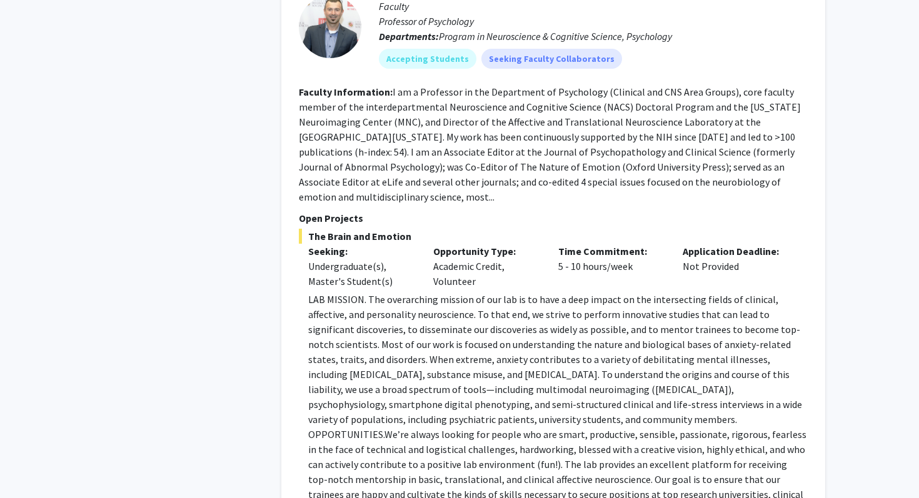
scroll to position [4476, 0]
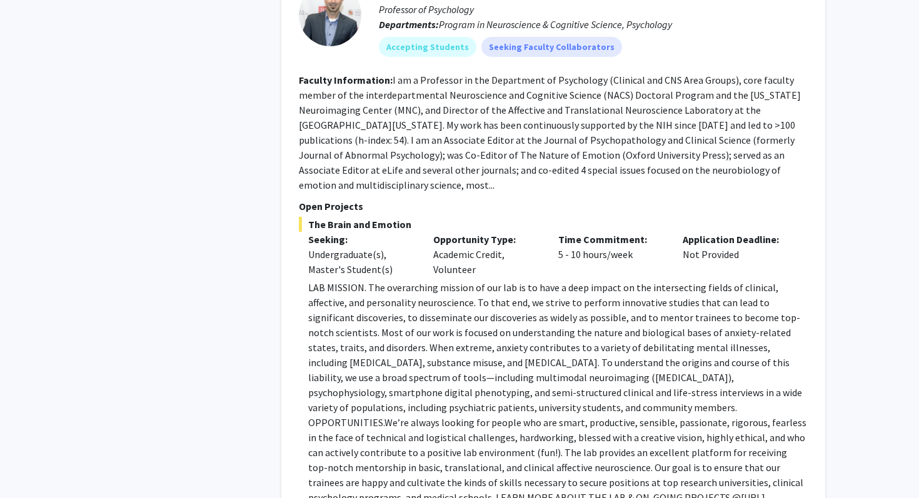
click at [317, 422] on p "LAB MISSION. The overarching mission of our lab is to have a deep impact on the…" at bounding box center [557, 400] width 499 height 240
drag, startPoint x: 317, startPoint y: 422, endPoint x: 554, endPoint y: 421, distance: 236.2
click at [554, 421] on p "LAB MISSION. The overarching mission of our lab is to have a deep impact on the…" at bounding box center [557, 400] width 499 height 240
click at [576, 421] on p "LAB MISSION. The overarching mission of our lab is to have a deep impact on the…" at bounding box center [557, 400] width 499 height 240
click at [316, 424] on p "LAB MISSION. The overarching mission of our lab is to have a deep impact on the…" at bounding box center [557, 400] width 499 height 240
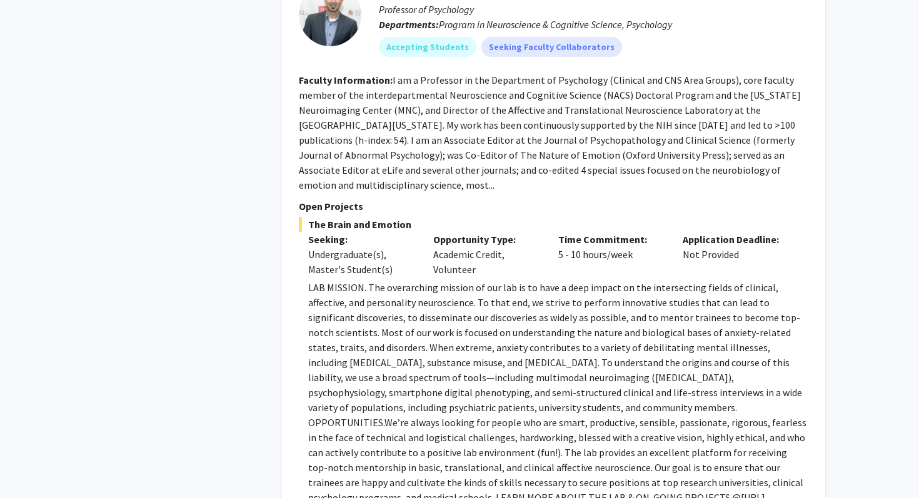
drag, startPoint x: 316, startPoint y: 424, endPoint x: 572, endPoint y: 419, distance: 255.6
click at [572, 419] on p "LAB MISSION. The overarching mission of our lab is to have a deep impact on the…" at bounding box center [557, 400] width 499 height 240
click at [330, 407] on p "LAB MISSION. The overarching mission of our lab is to have a deep impact on the…" at bounding box center [557, 400] width 499 height 240
drag, startPoint x: 330, startPoint y: 407, endPoint x: 417, endPoint y: 402, distance: 87.0
click at [417, 402] on p "LAB MISSION. The overarching mission of our lab is to have a deep impact on the…" at bounding box center [557, 400] width 499 height 240
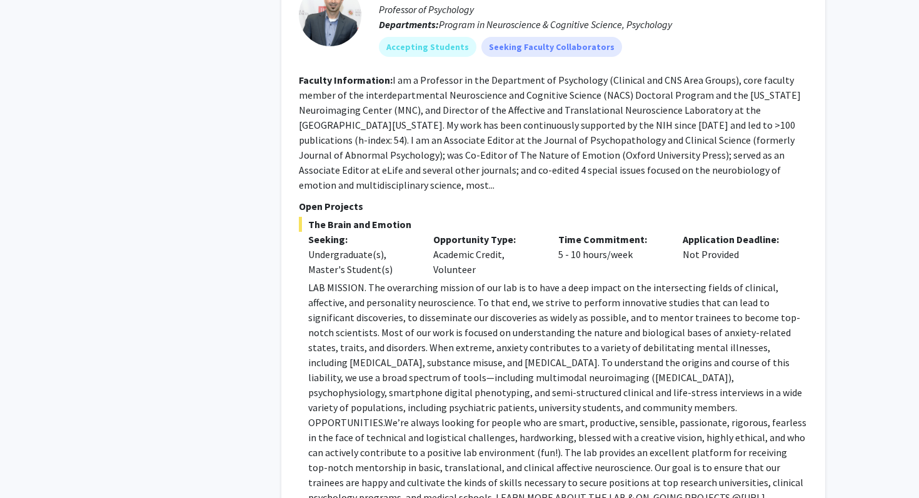
click at [614, 280] on p "LAB MISSION. The overarching mission of our lab is to have a deep impact on the…" at bounding box center [557, 400] width 499 height 240
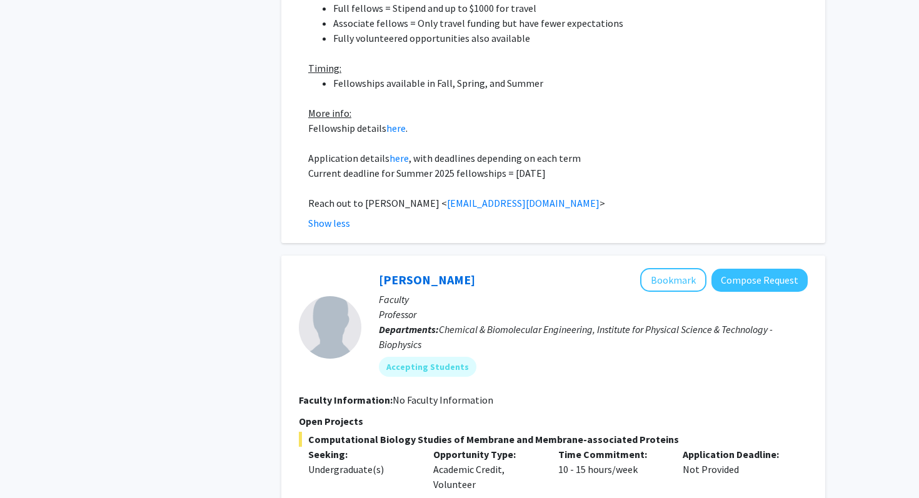
scroll to position [4578, 0]
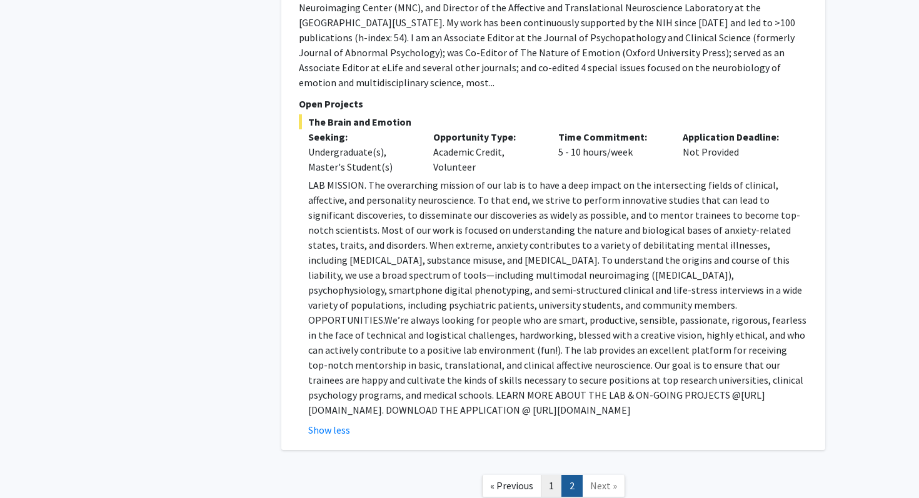
click at [553, 475] on link "1" at bounding box center [551, 486] width 21 height 22
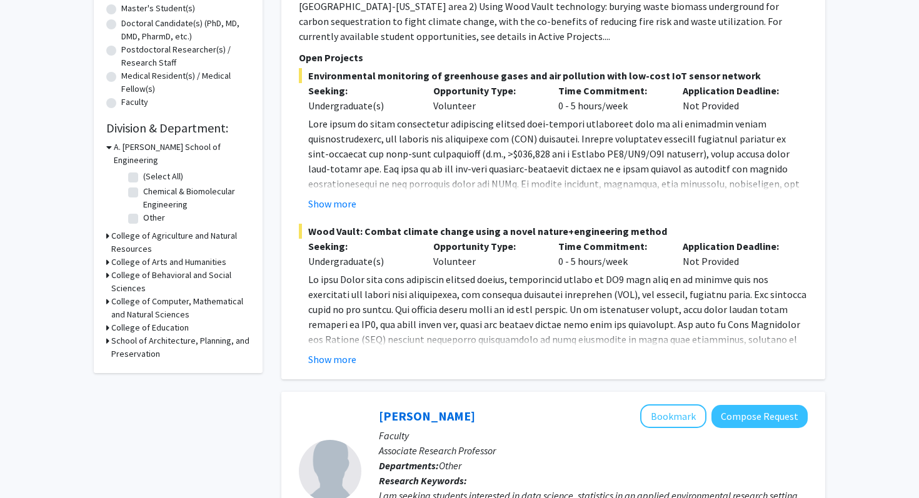
scroll to position [265, 0]
click at [346, 197] on button "Show more" at bounding box center [332, 203] width 48 height 15
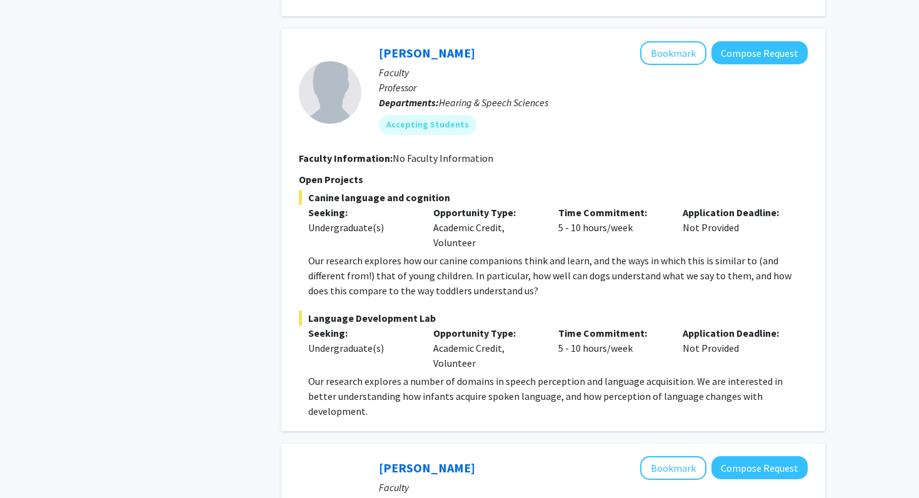
scroll to position [1721, 0]
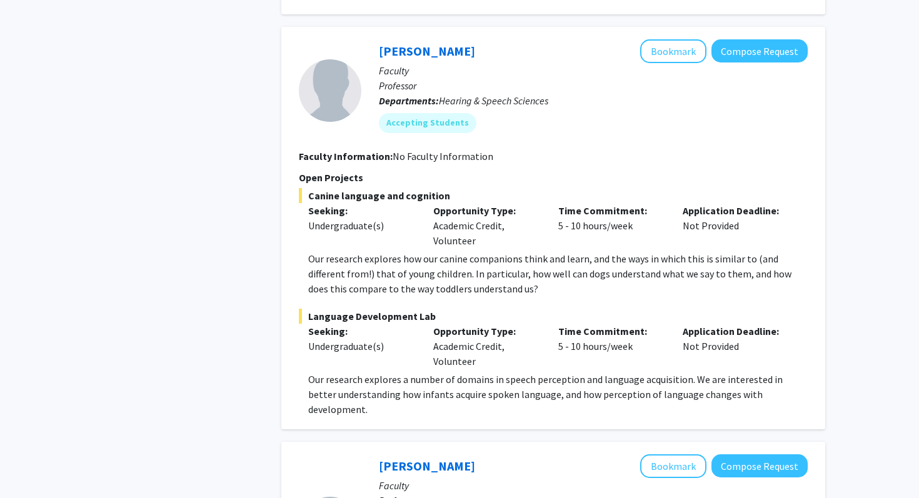
click at [480, 259] on p "Our research explores how our canine companions think and learn, and the ways i…" at bounding box center [557, 273] width 499 height 45
click at [537, 259] on p "Our research explores how our canine companions think and learn, and the ways i…" at bounding box center [557, 273] width 499 height 45
click at [667, 42] on button "Bookmark" at bounding box center [673, 51] width 66 height 24
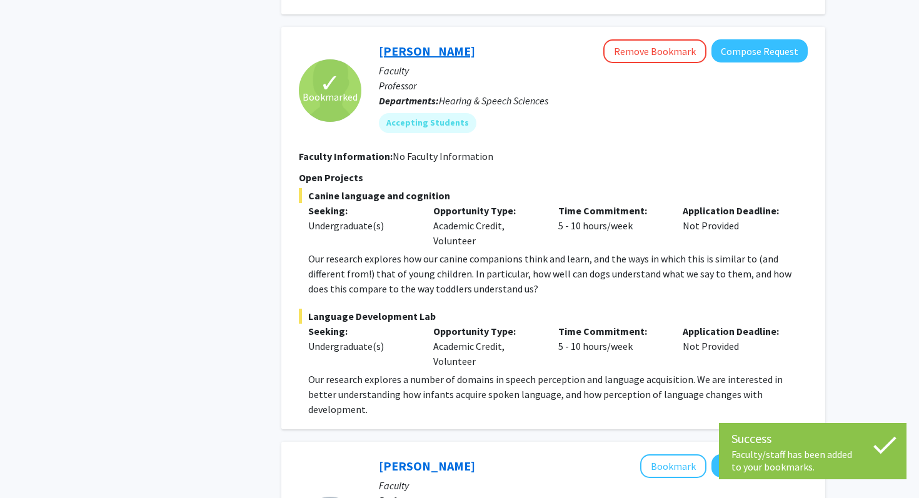
click at [399, 43] on link "[PERSON_NAME]" at bounding box center [427, 51] width 96 height 16
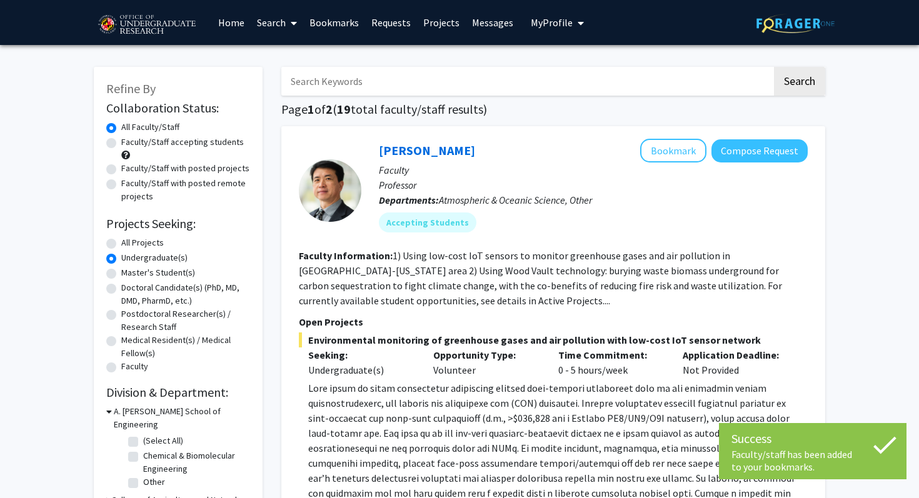
click at [399, 41] on link "Requests" at bounding box center [391, 23] width 52 height 44
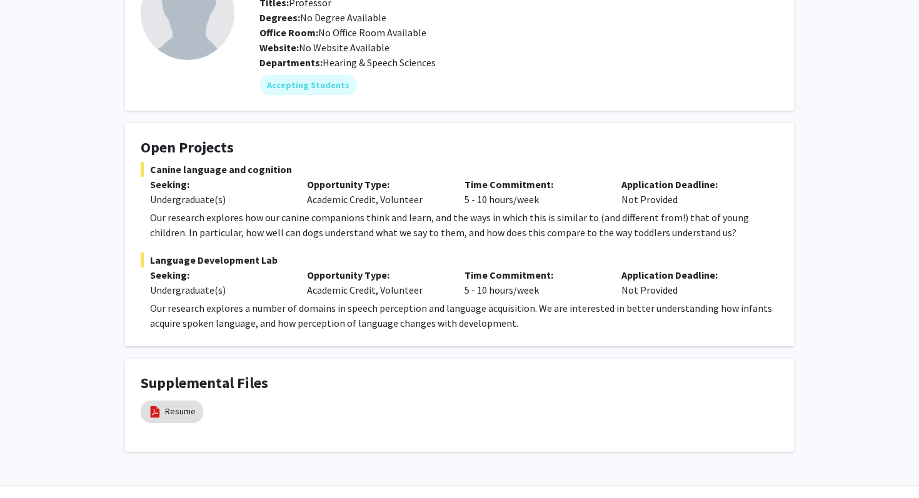
scroll to position [135, 0]
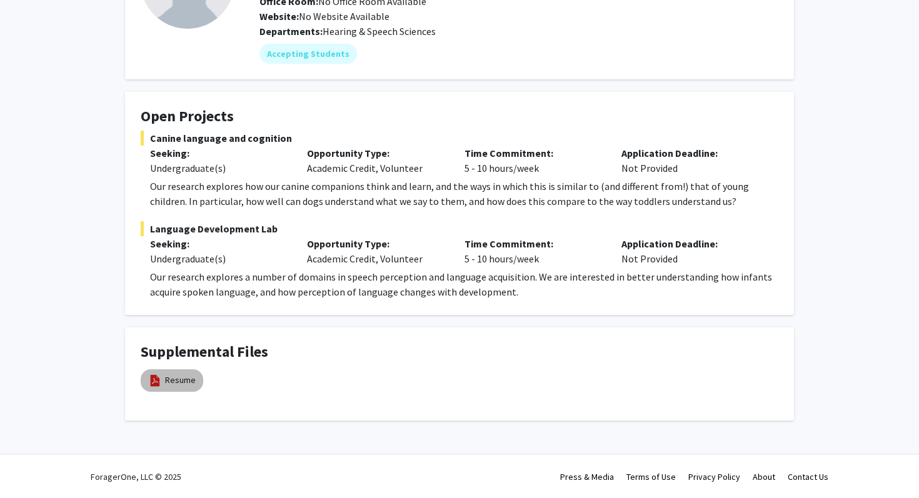
click at [157, 377] on img at bounding box center [155, 381] width 14 height 14
click at [182, 386] on link "Resume" at bounding box center [180, 380] width 31 height 13
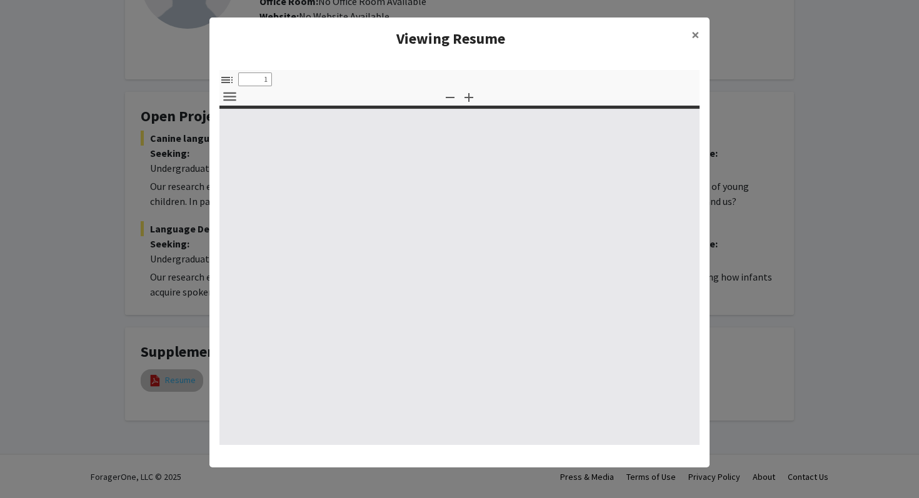
select select "custom"
type input "0"
select select "custom"
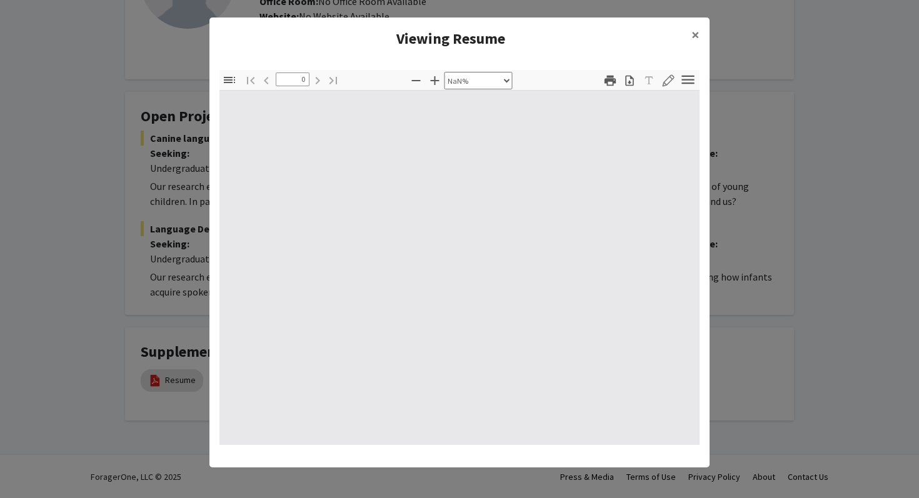
type input "1"
select select "auto"
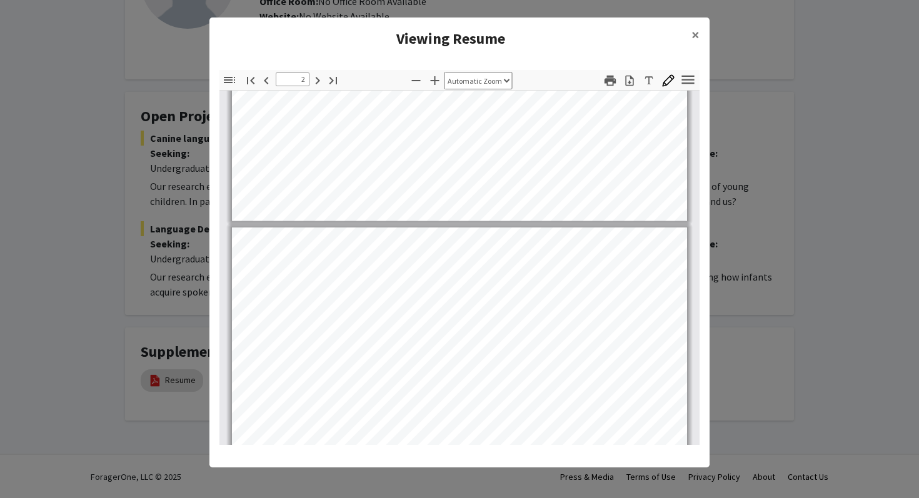
scroll to position [431, 0]
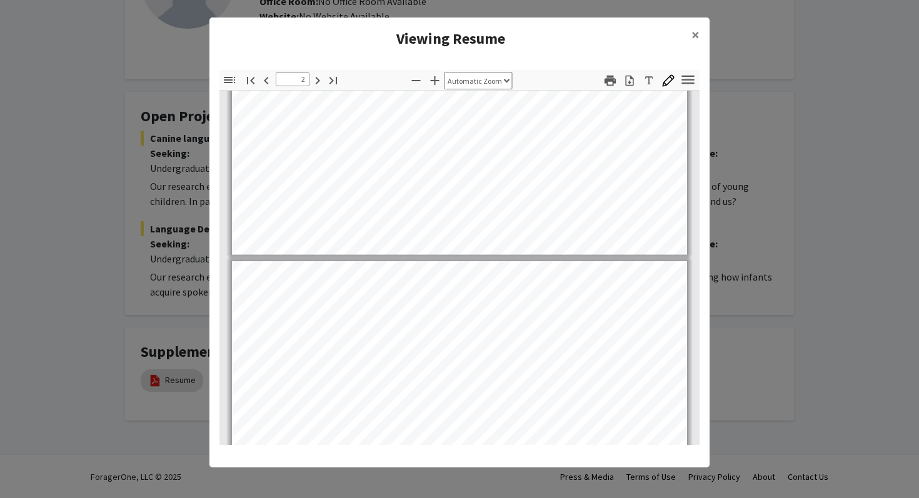
click at [707, 221] on div "Thumbnails Document Outline Attachments Layers Current Outline Item Toggle Side…" at bounding box center [459, 257] width 500 height 395
click at [695, 32] on span "×" at bounding box center [695, 34] width 8 height 19
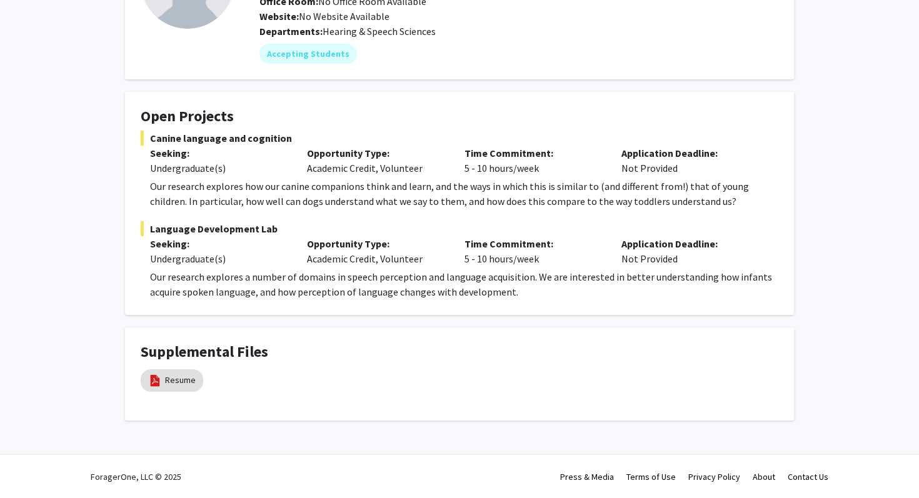
type input "1"
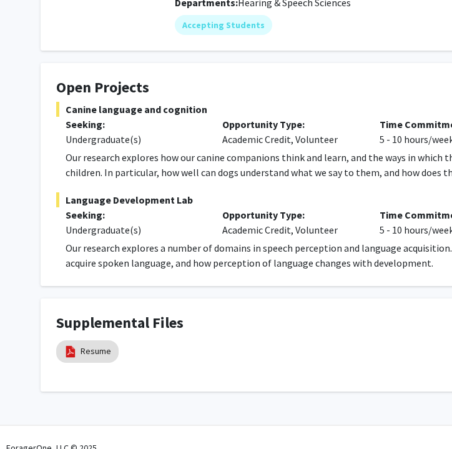
scroll to position [166, 0]
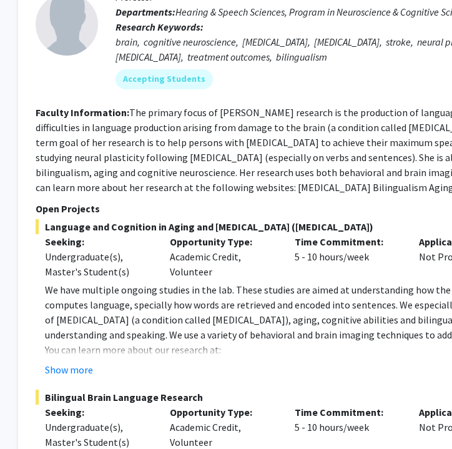
scroll to position [2093, 179]
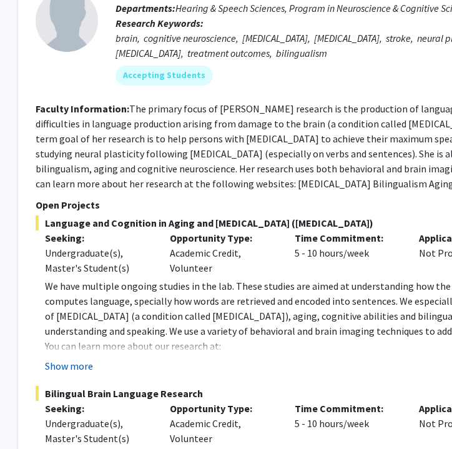
click at [72, 359] on button "Show more" at bounding box center [69, 366] width 48 height 15
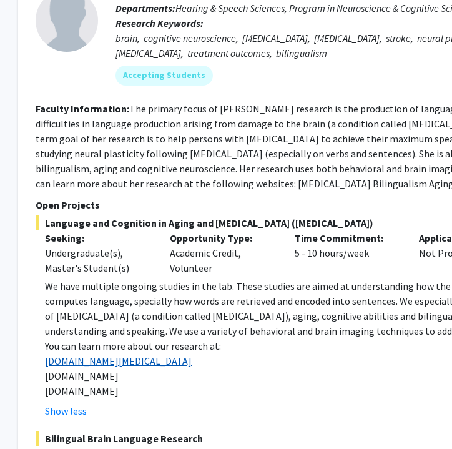
click at [122, 355] on link "[DOMAIN_NAME][MEDICAL_DATA]" at bounding box center [118, 361] width 147 height 12
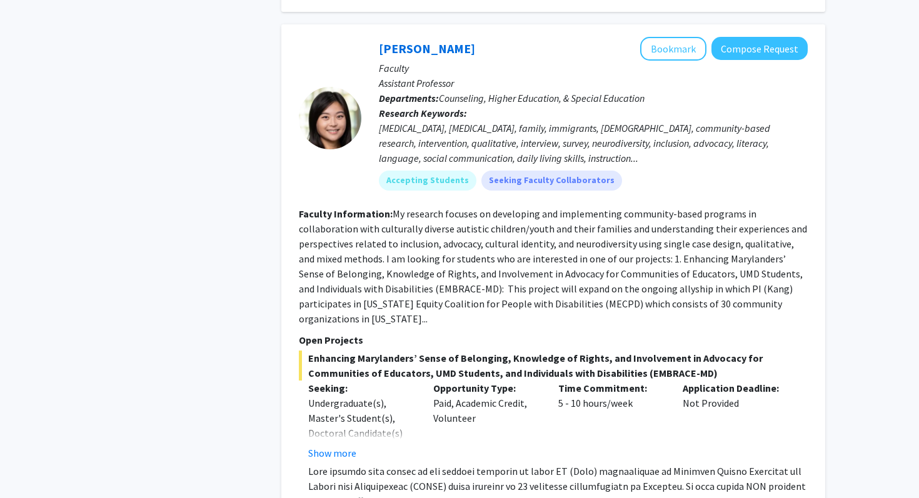
scroll to position [5334, 0]
click at [334, 395] on fg-read-more "Undergraduate(s), Master's Student(s), Doctoral Candidate(s) (PhD, MD, DMD, Pha…" at bounding box center [361, 427] width 106 height 65
click at [436, 170] on mat-chip "Accepting Students" at bounding box center [427, 180] width 97 height 20
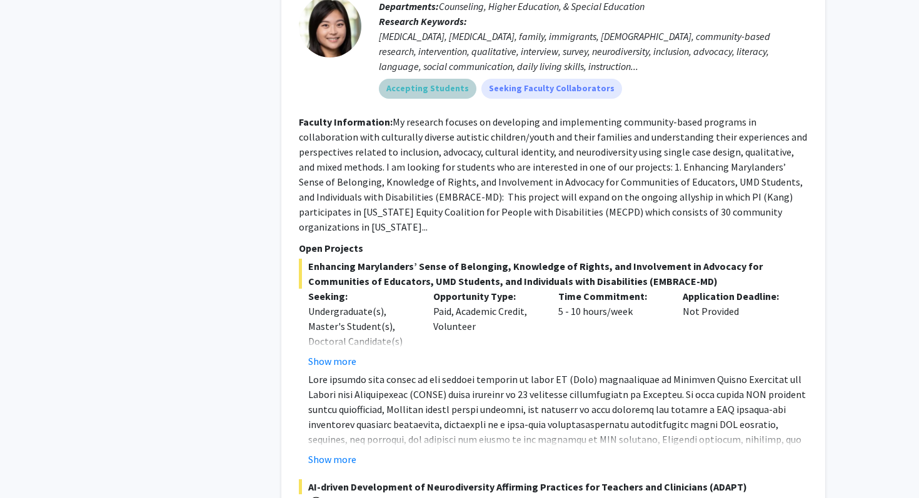
scroll to position [5394, 0]
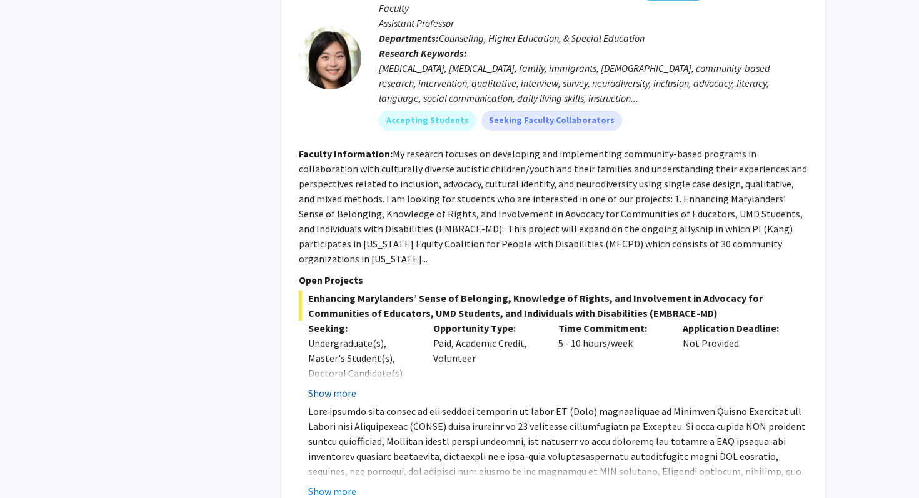
click at [342, 386] on button "Show more" at bounding box center [332, 393] width 48 height 15
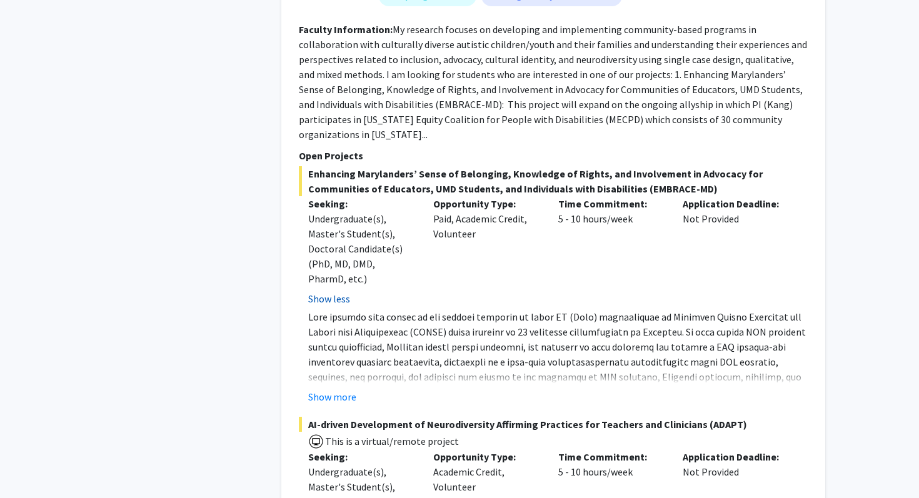
scroll to position [5524, 0]
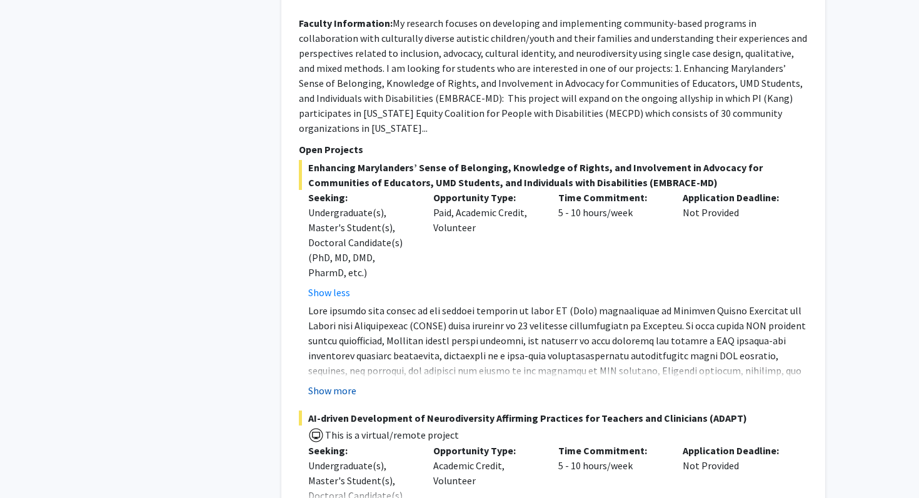
click at [335, 383] on button "Show more" at bounding box center [332, 390] width 48 height 15
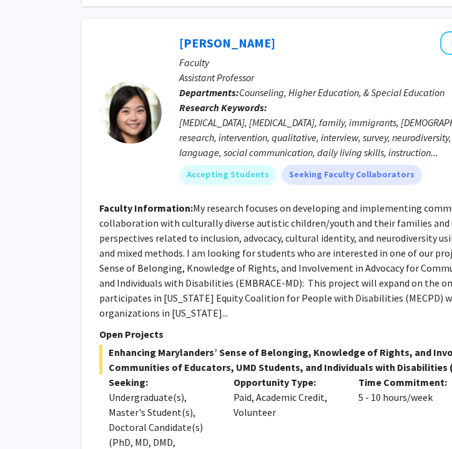
scroll to position [5349, 115]
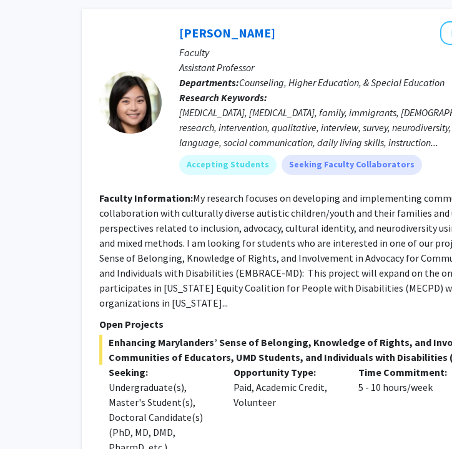
click at [369, 365] on div "Time Commitment: 5 - 10 hours/week" at bounding box center [411, 420] width 125 height 110
click at [370, 365] on div "Time Commitment: 5 - 10 hours/week" at bounding box center [411, 420] width 125 height 110
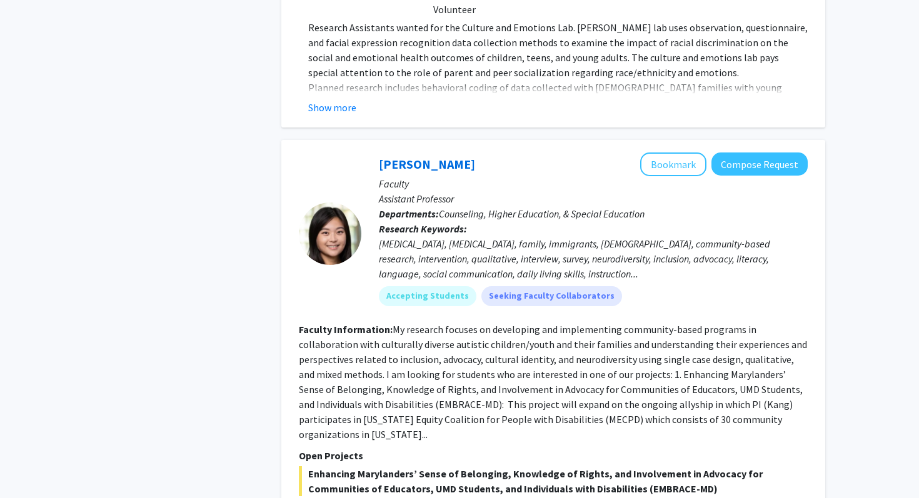
scroll to position [5219, 0]
click at [679, 152] on button "Bookmark" at bounding box center [673, 164] width 66 height 24
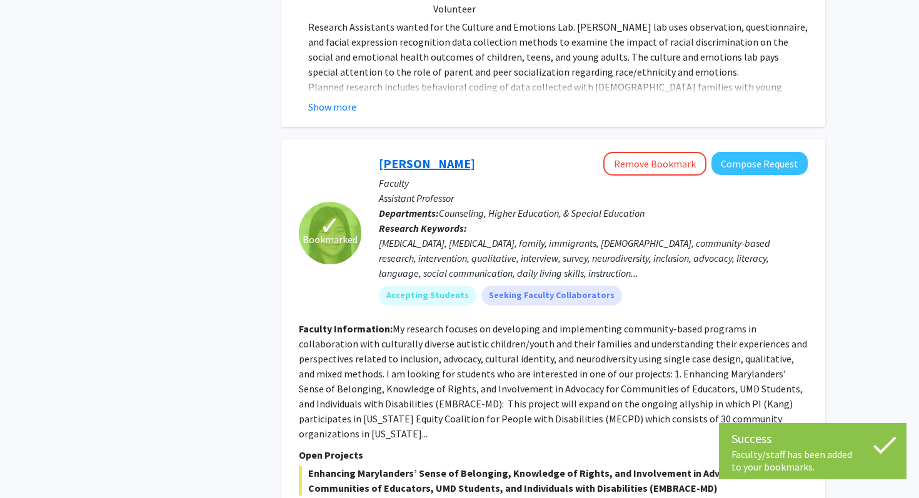
click at [442, 156] on link "[PERSON_NAME]" at bounding box center [427, 164] width 96 height 16
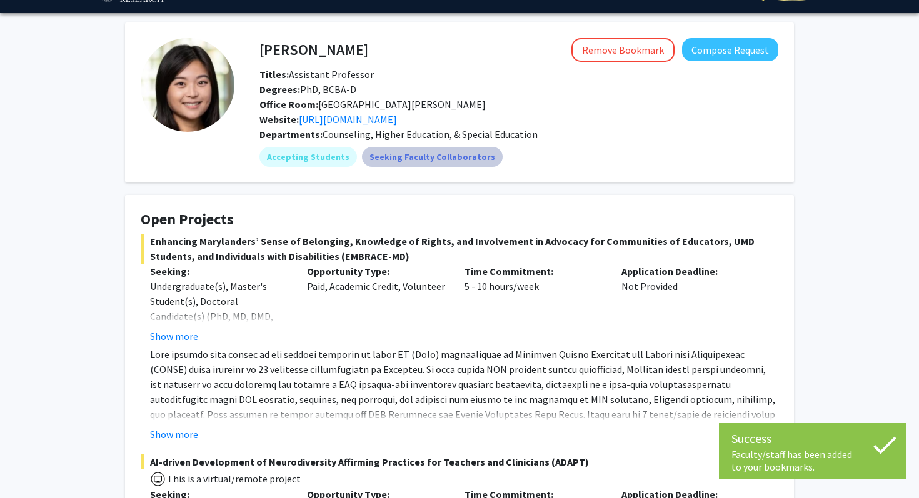
scroll to position [44, 0]
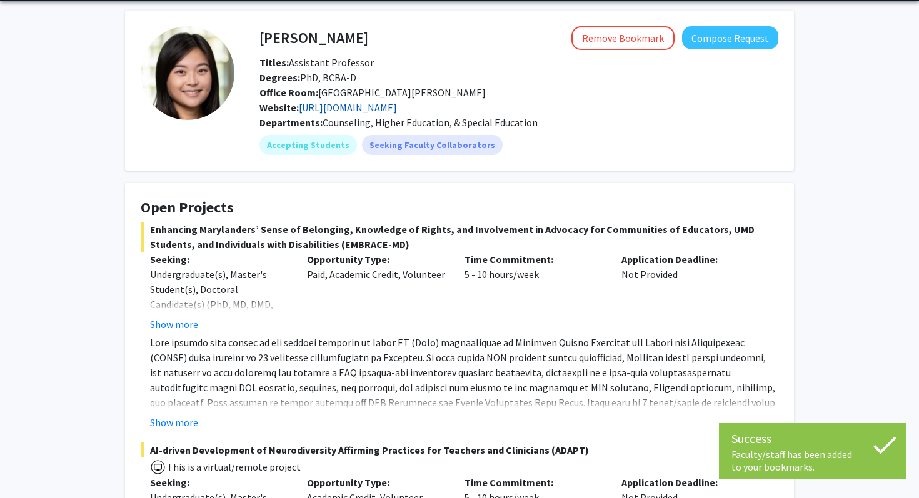
click at [397, 108] on link "[URL][DOMAIN_NAME]" at bounding box center [348, 107] width 98 height 12
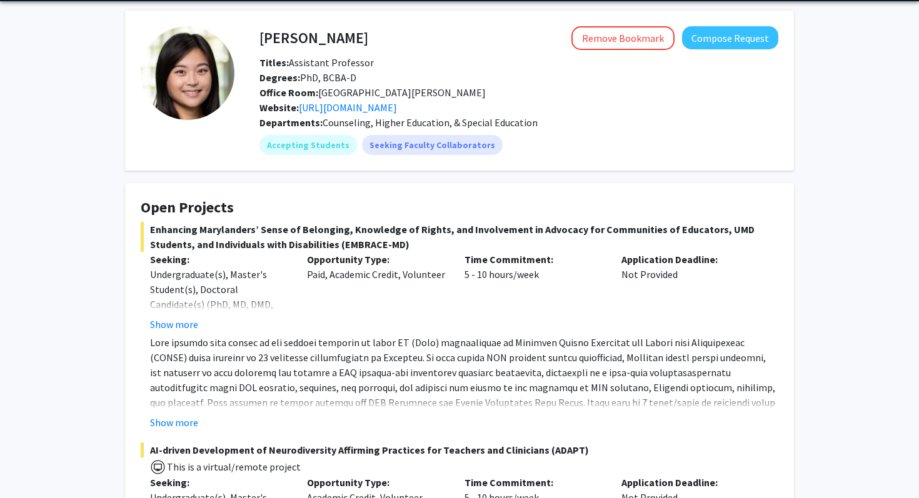
scroll to position [0, 0]
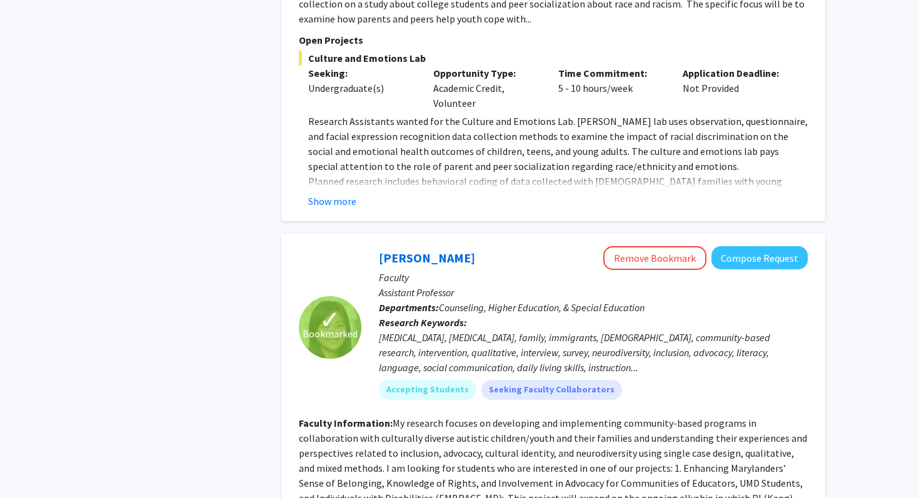
scroll to position [5792, 0]
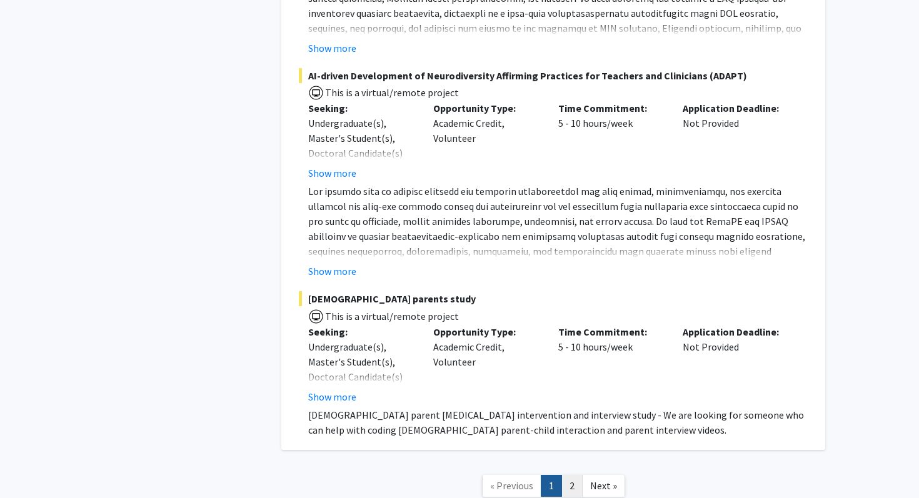
click at [574, 475] on link "2" at bounding box center [571, 486] width 21 height 22
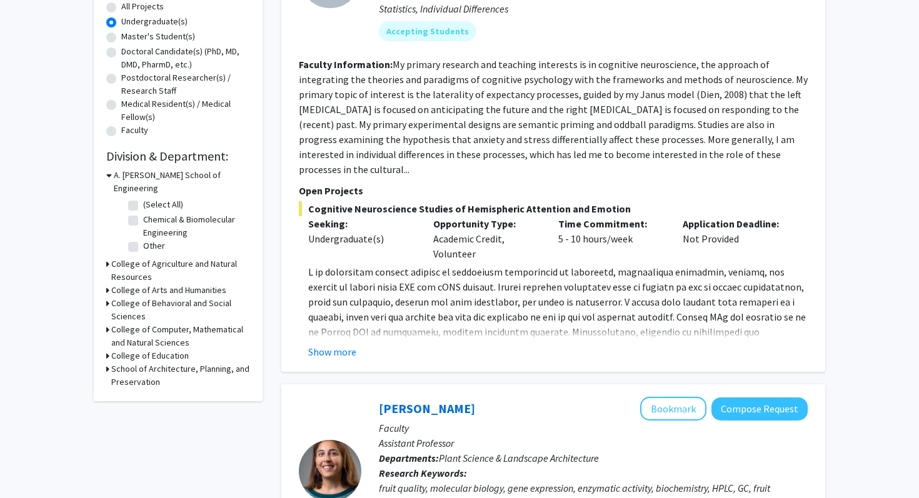
scroll to position [239, 0]
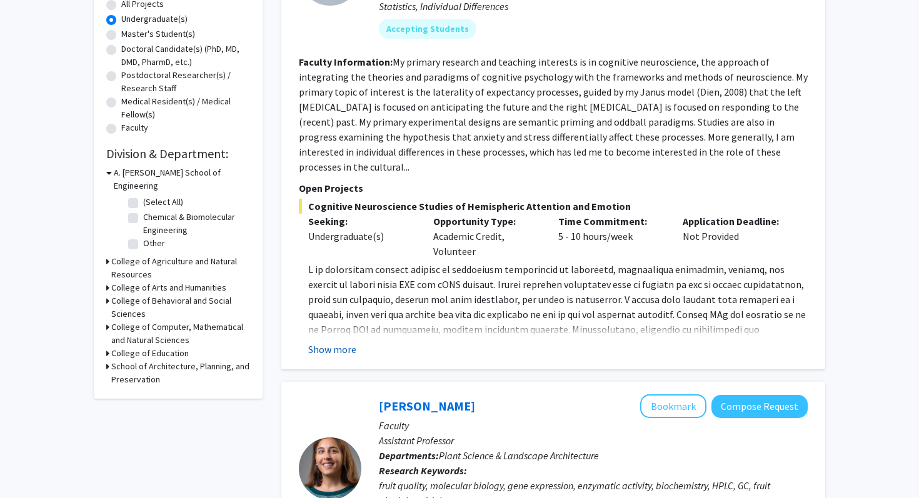
click at [339, 342] on button "Show more" at bounding box center [332, 349] width 48 height 15
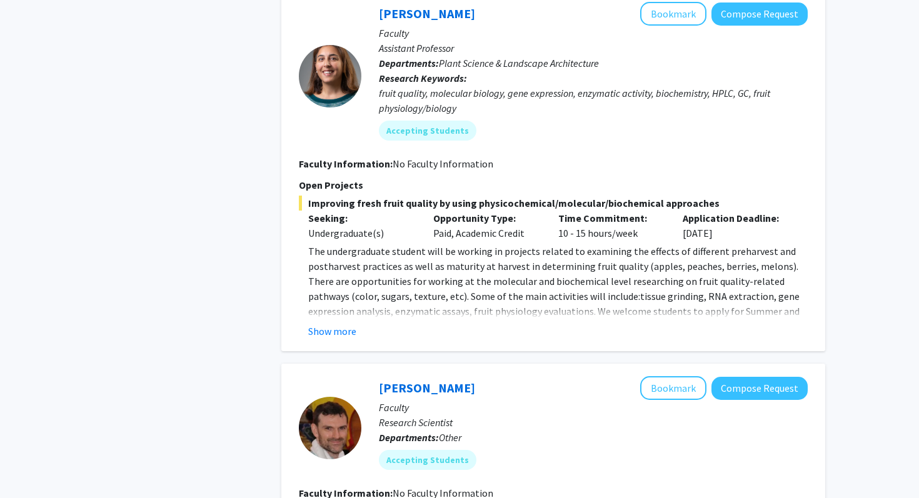
scroll to position [794, 0]
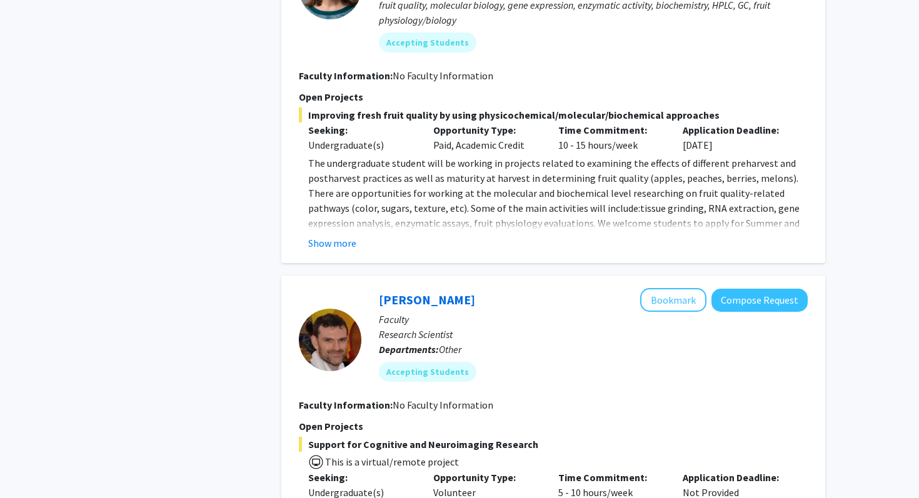
click at [337, 219] on fg-read-more "The undergraduate student will be working in projects related to examining the …" at bounding box center [553, 203] width 509 height 95
click at [341, 236] on button "Show more" at bounding box center [332, 243] width 48 height 15
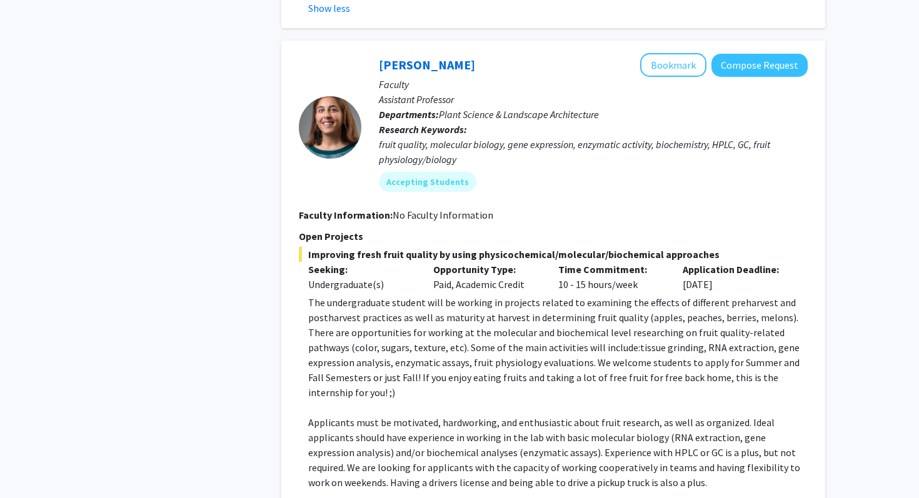
scroll to position [632, 0]
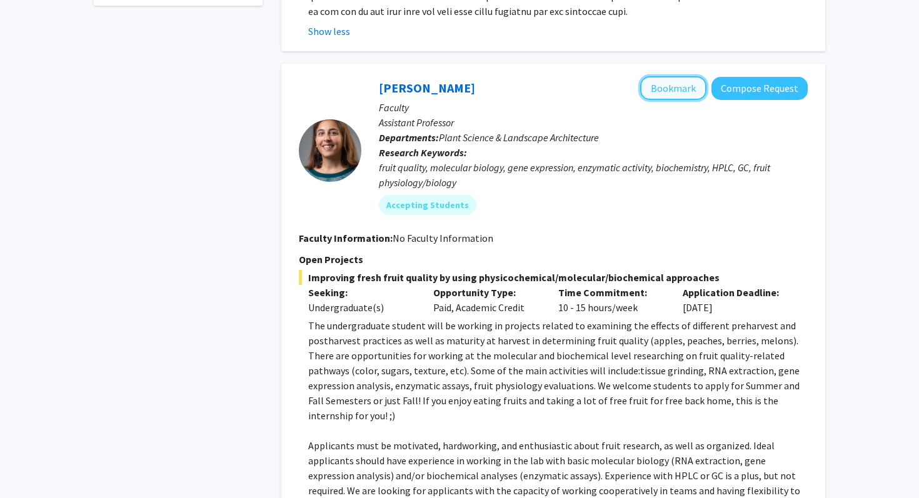
click at [674, 76] on button "Bookmark" at bounding box center [673, 88] width 66 height 24
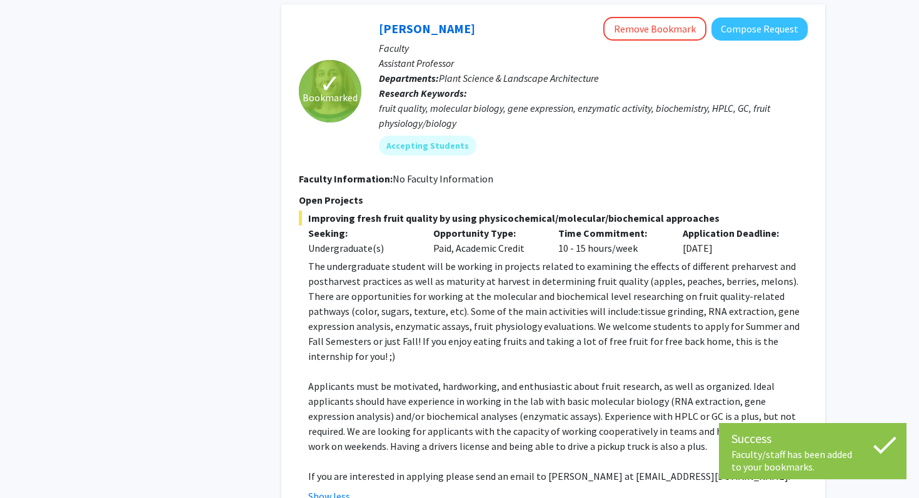
scroll to position [671, 0]
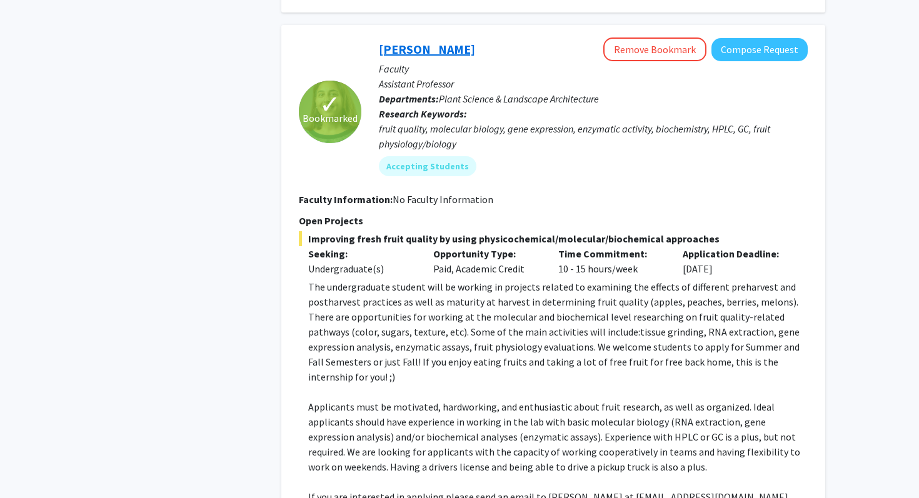
click at [419, 41] on link "[PERSON_NAME]" at bounding box center [427, 49] width 96 height 16
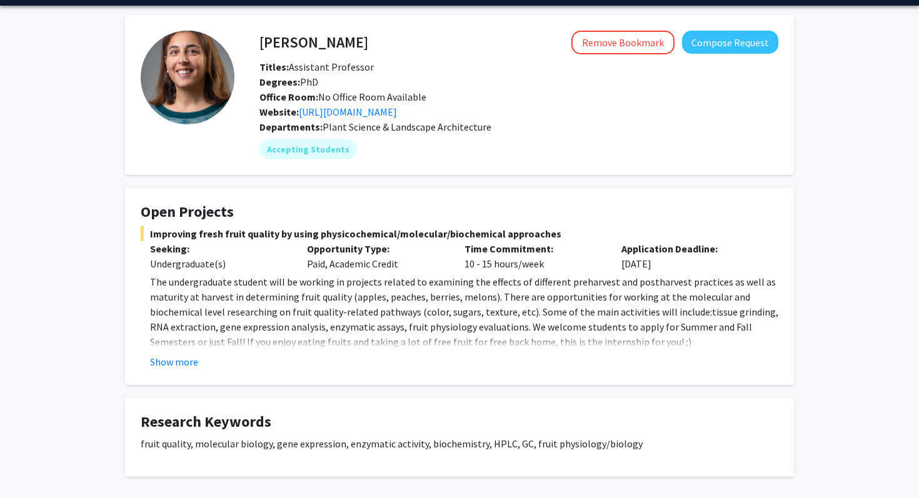
scroll to position [46, 0]
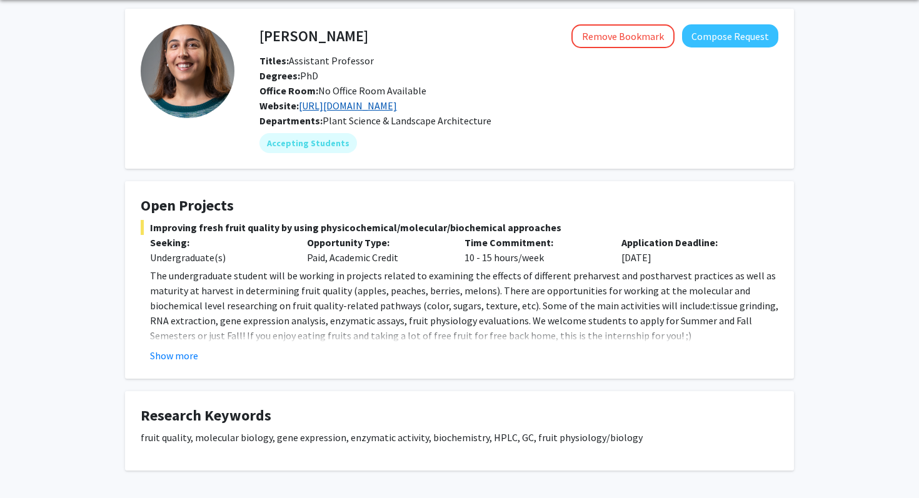
click at [397, 102] on link "https://fruitqualitylab.weebly.com/" at bounding box center [348, 105] width 98 height 12
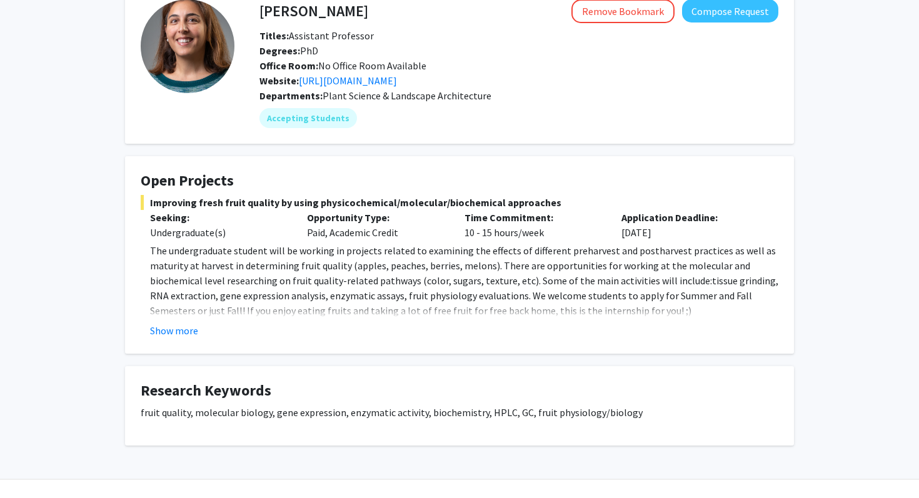
scroll to position [96, 0]
